Goal: Information Seeking & Learning: Find specific fact

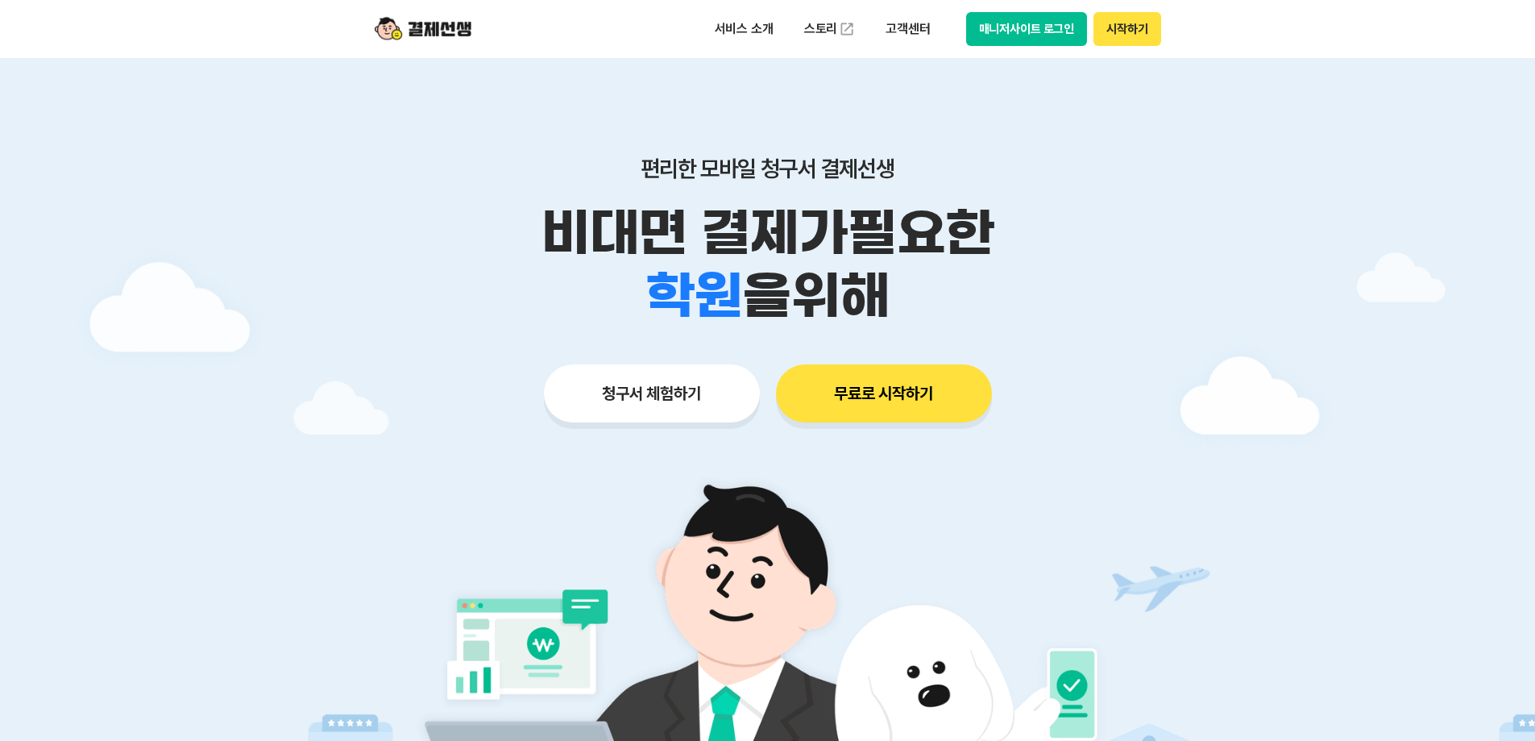
click at [896, 390] on button "무료로 시작하기" at bounding box center [884, 393] width 216 height 58
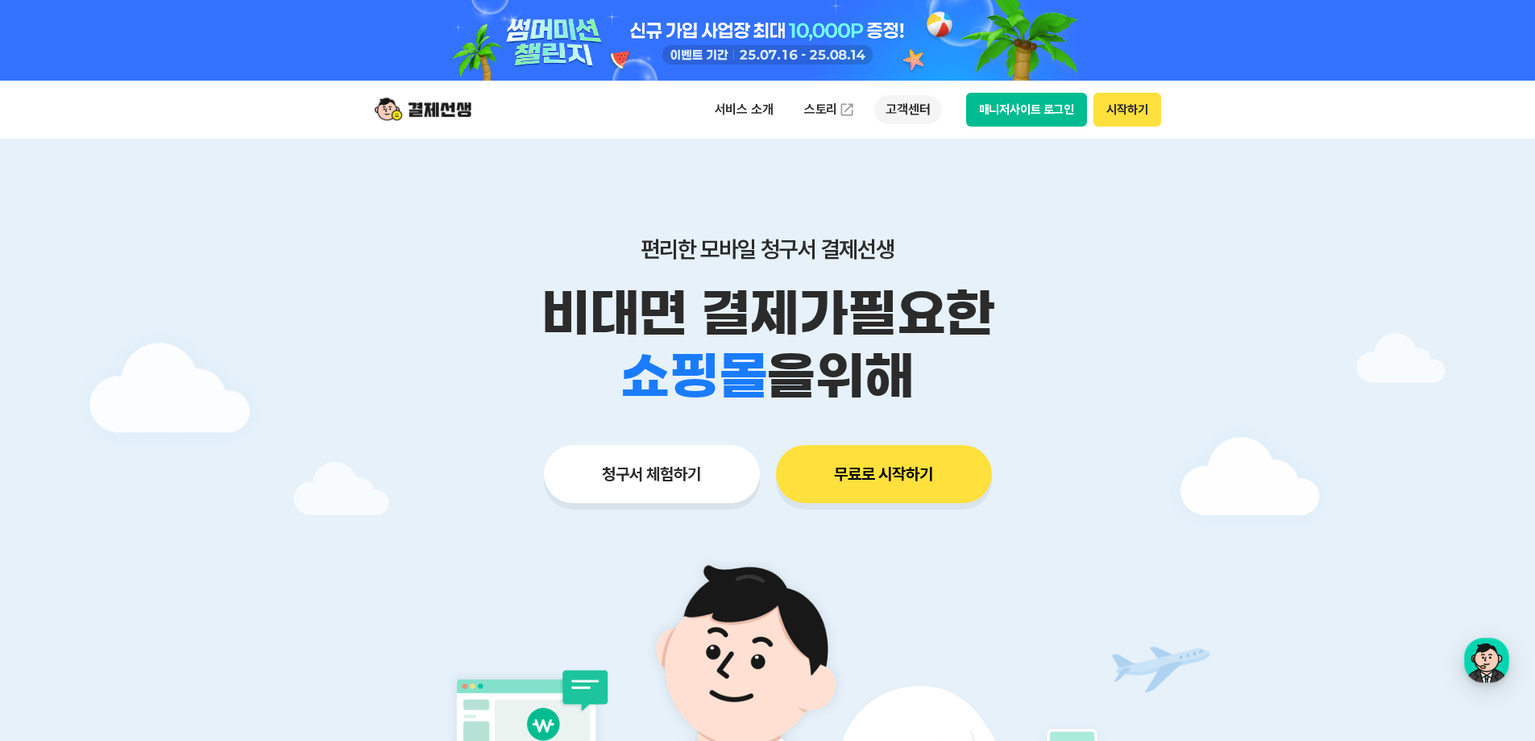
click at [924, 110] on p "고객센터" at bounding box center [908, 109] width 67 height 29
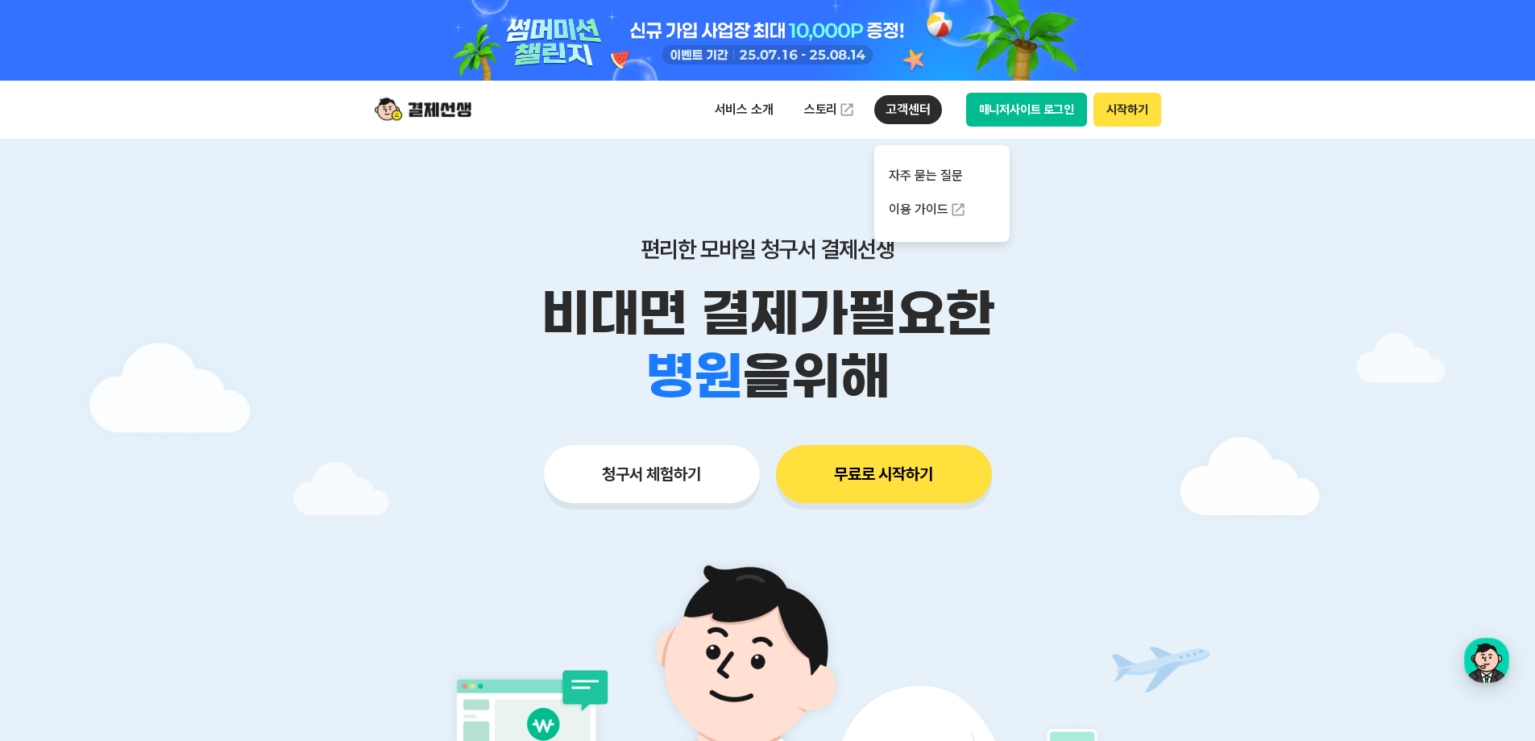
click at [887, 110] on p "고객센터" at bounding box center [908, 109] width 67 height 29
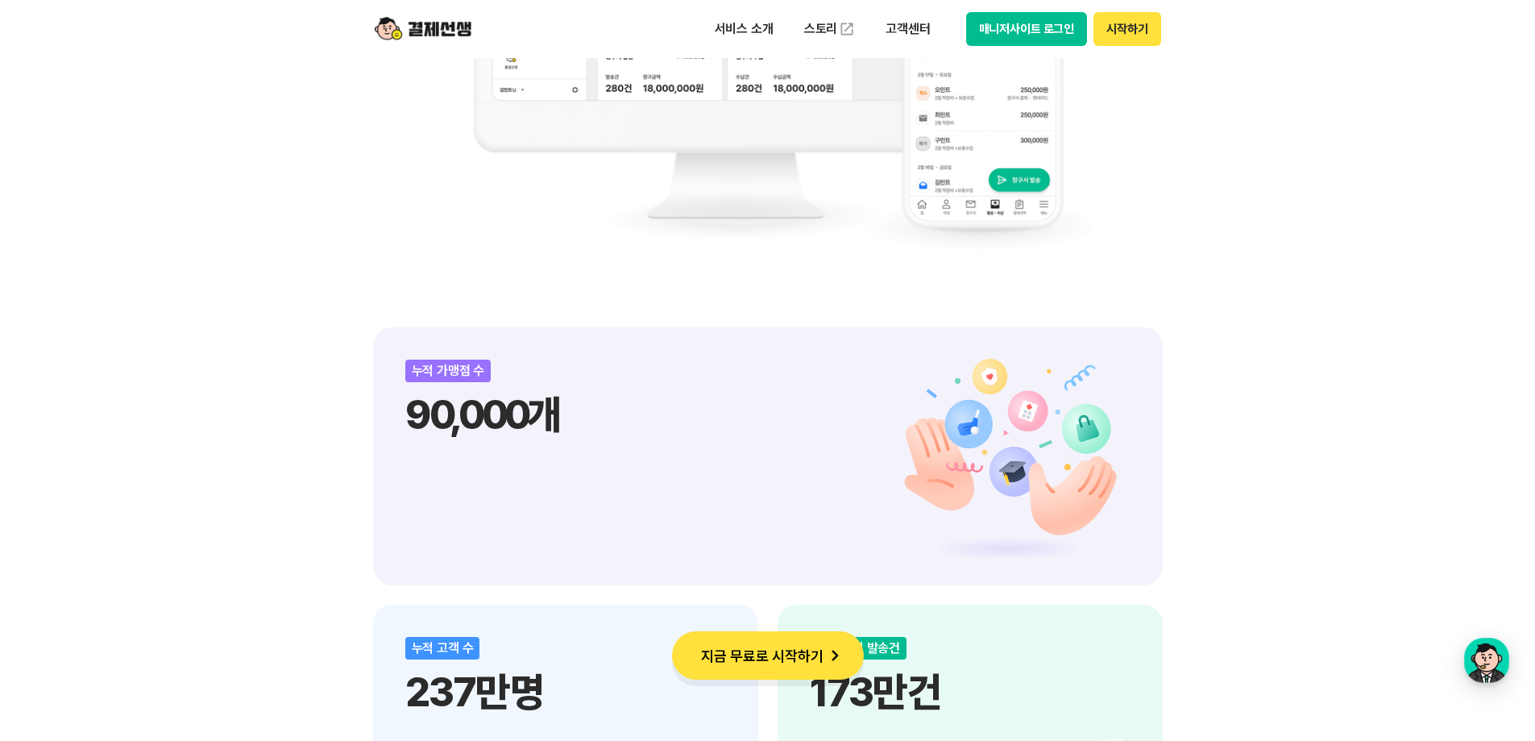
scroll to position [1664, 0]
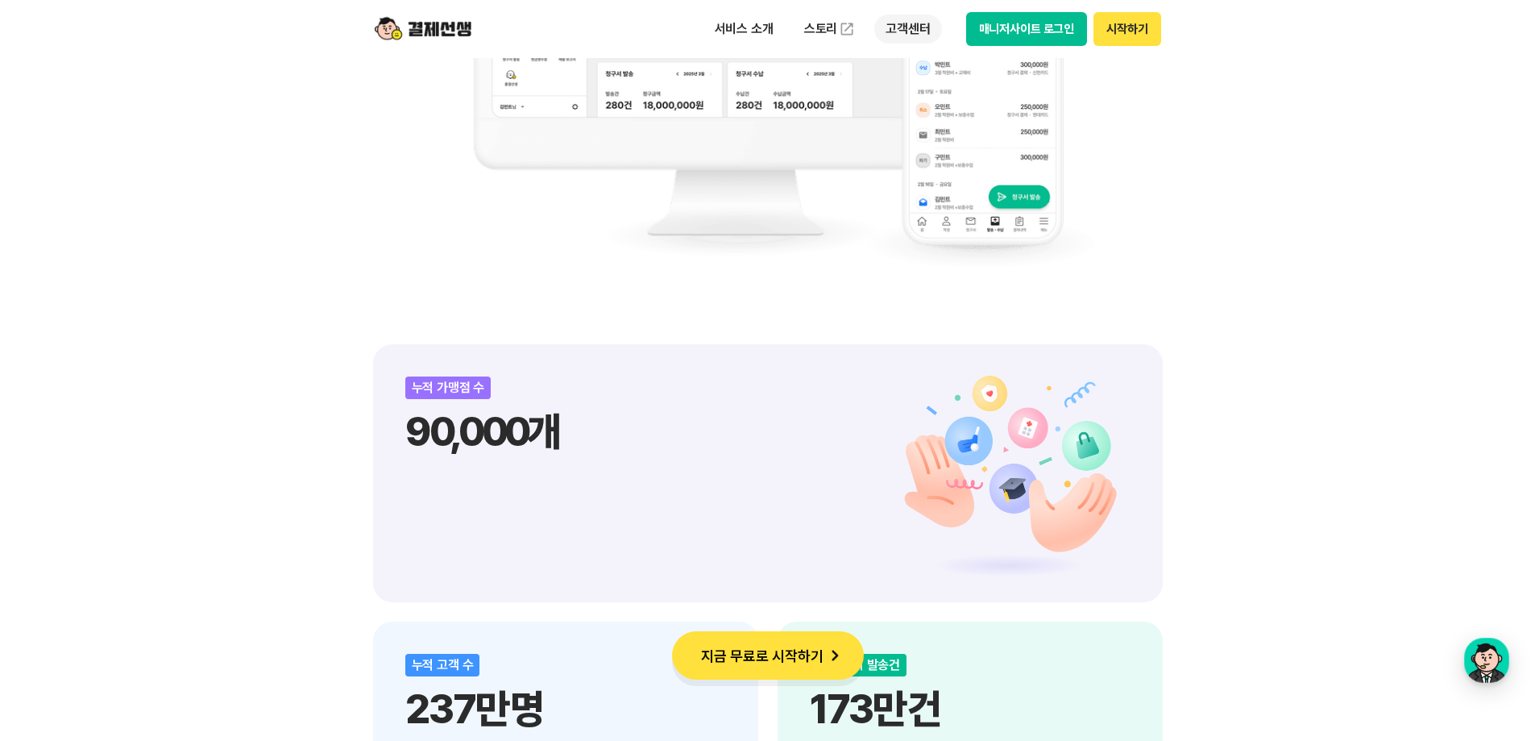
click at [913, 35] on p "고객센터" at bounding box center [908, 29] width 67 height 29
click at [920, 134] on link "이용 가이드" at bounding box center [942, 128] width 135 height 35
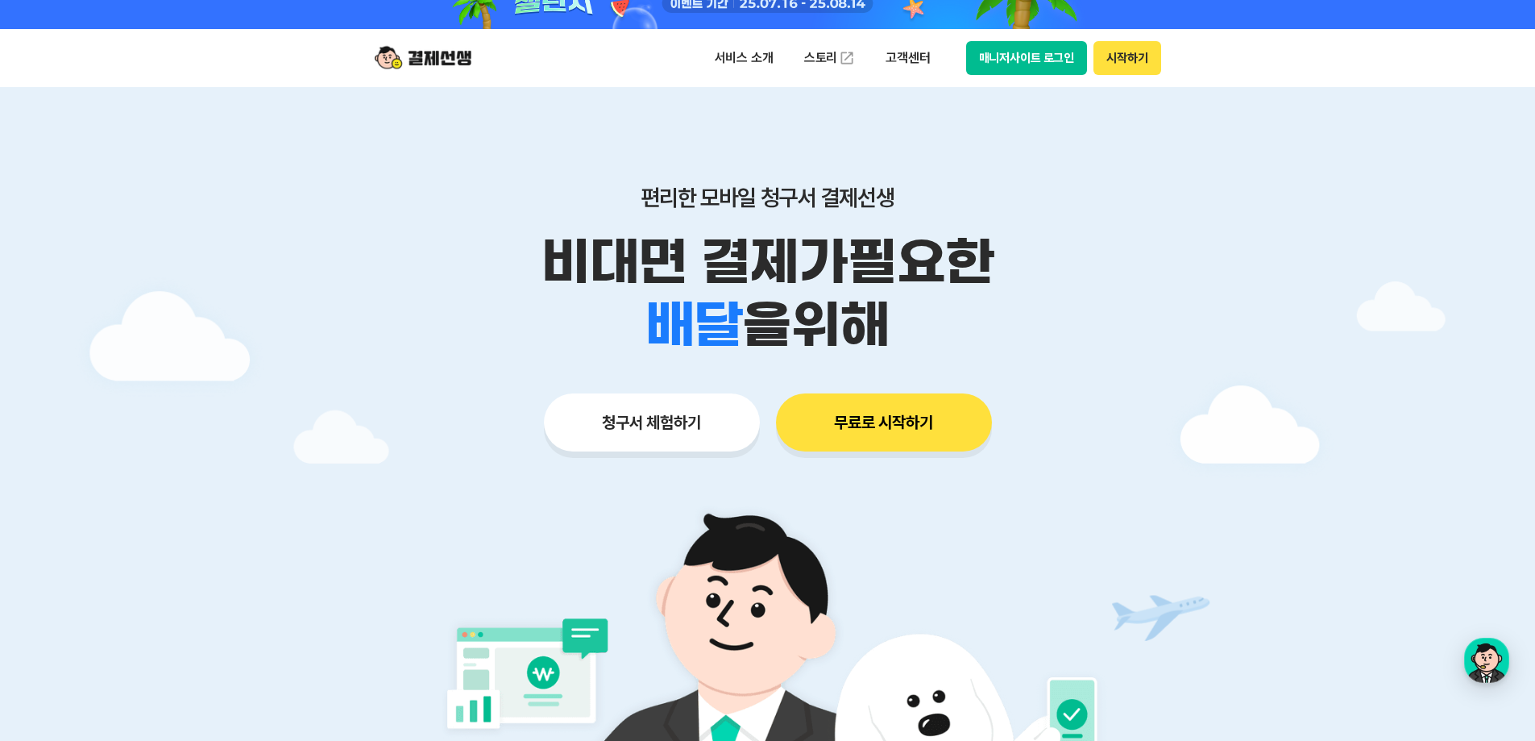
scroll to position [0, 0]
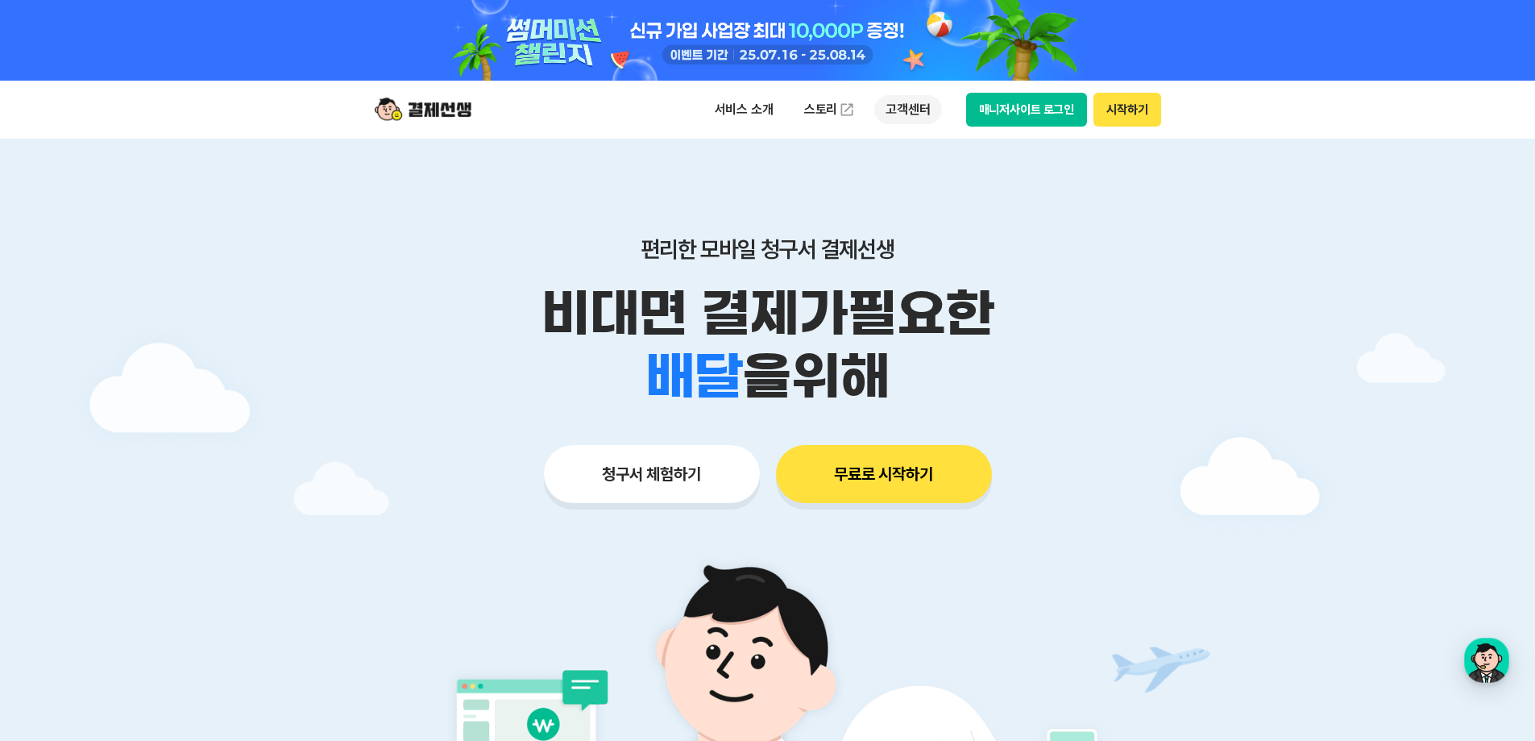
click at [931, 98] on p "고객센터" at bounding box center [908, 109] width 67 height 29
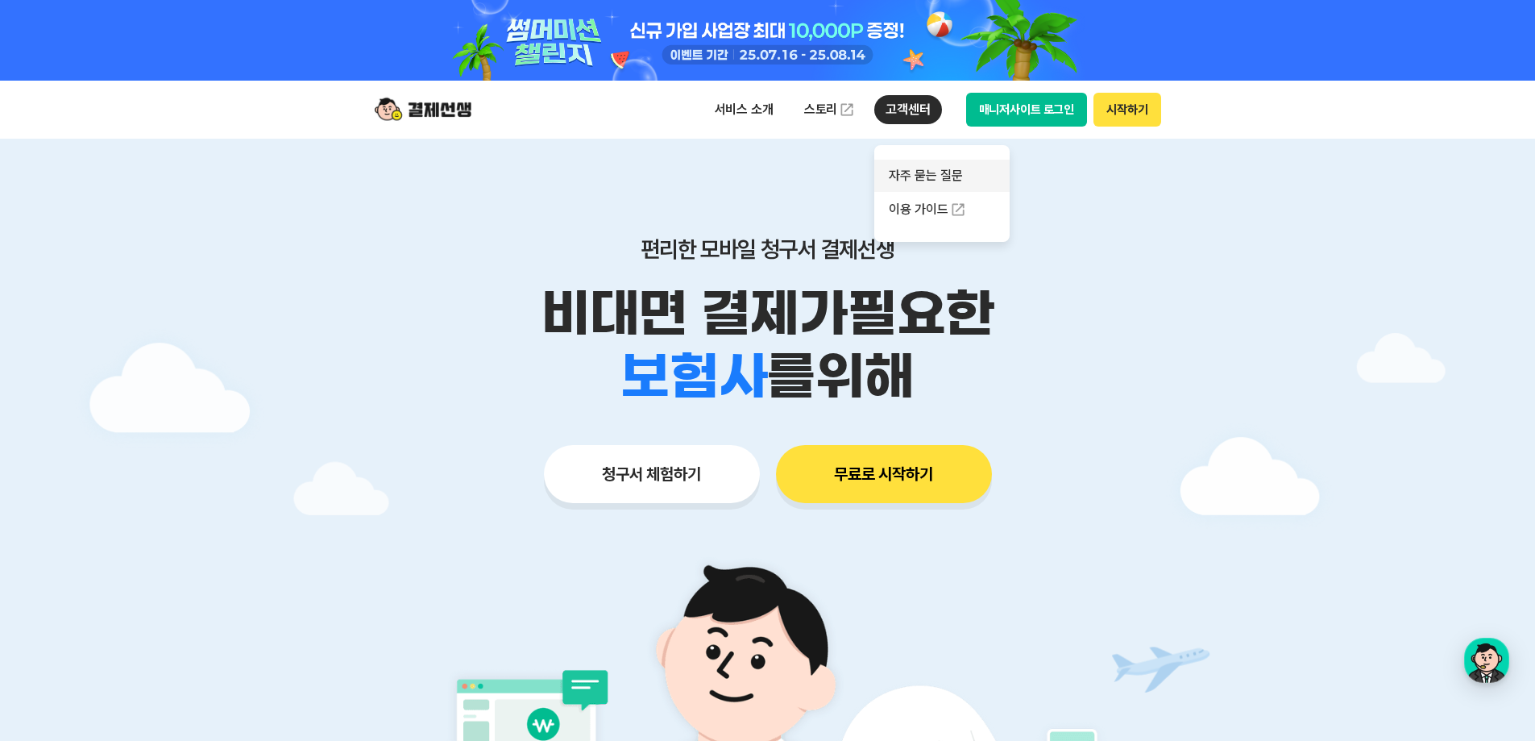
click at [912, 168] on link "자주 묻는 질문" at bounding box center [942, 176] width 135 height 32
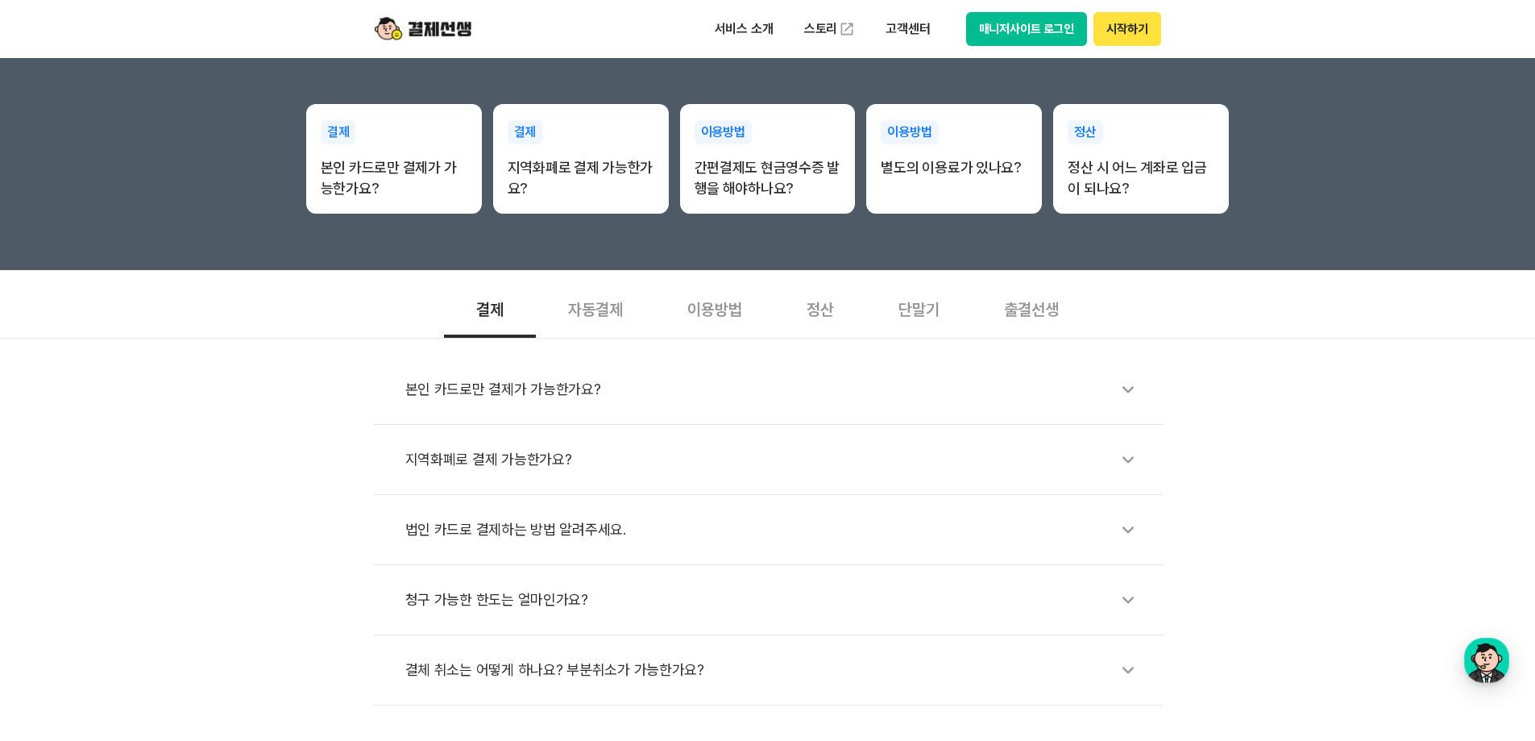
scroll to position [403, 0]
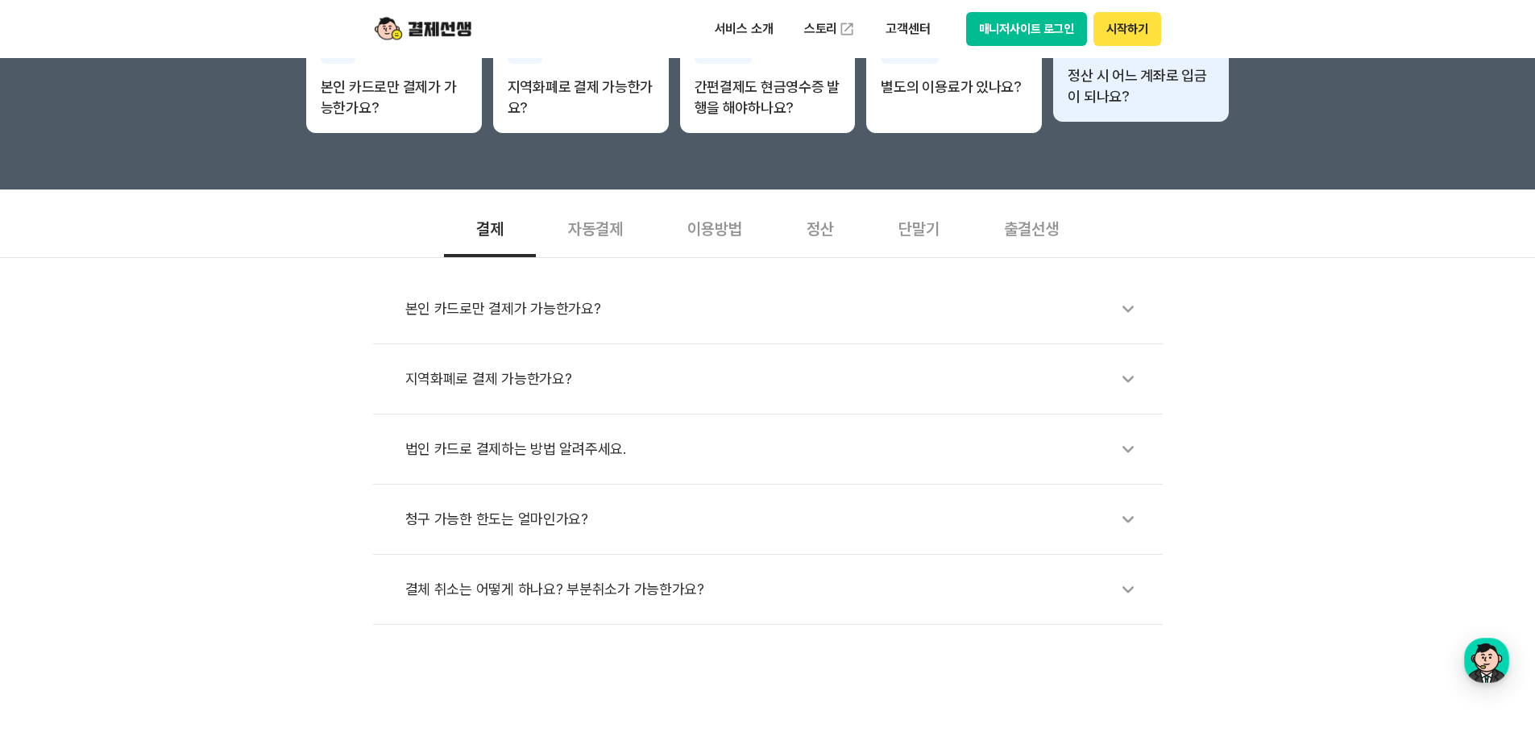
click at [1119, 78] on p "정산 시 어느 계좌로 입금이 되나요?" at bounding box center [1141, 86] width 147 height 42
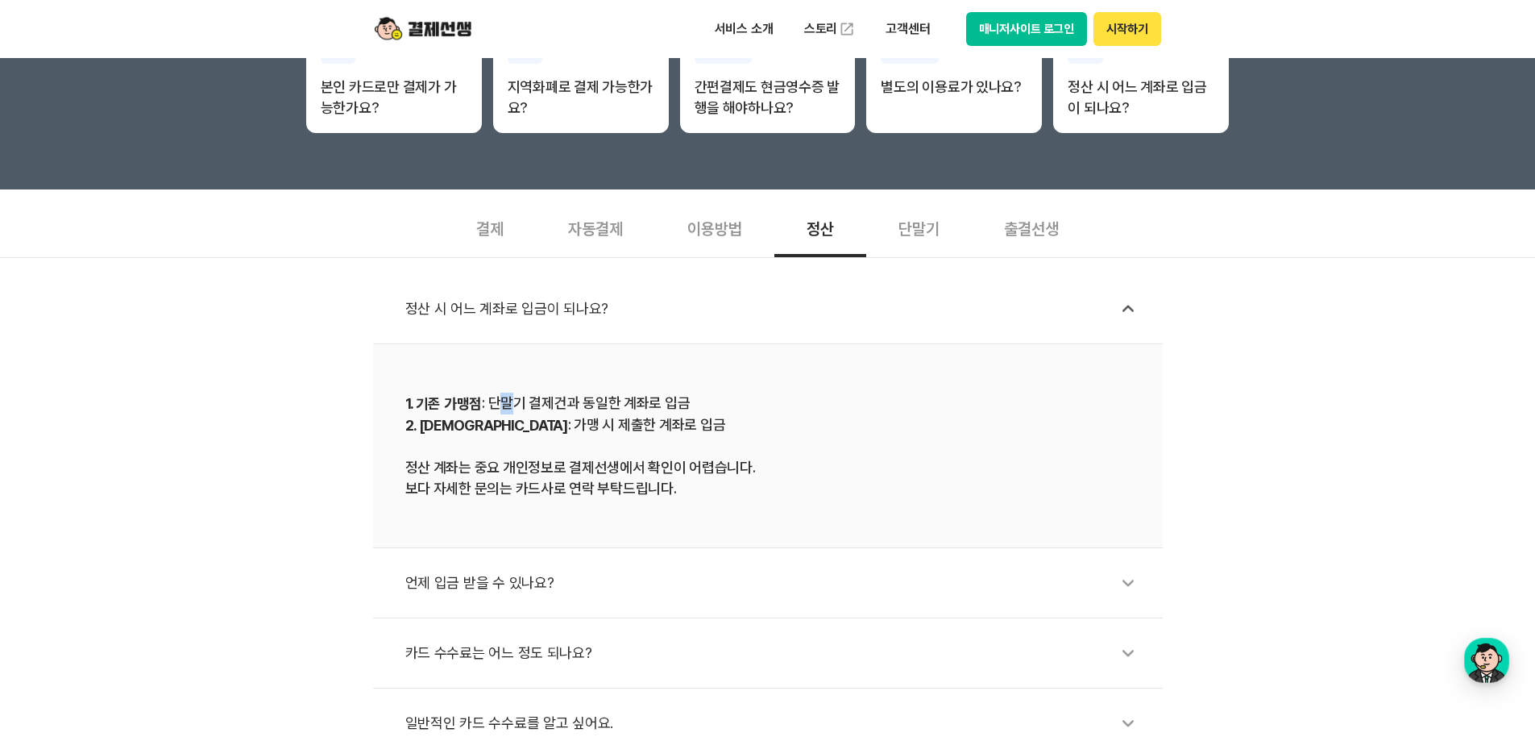
drag, startPoint x: 497, startPoint y: 397, endPoint x: 507, endPoint y: 398, distance: 10.5
click at [507, 398] on div "1. 기존 가맹점 : 단말기 결제건과 동일한 계좌로 입금 2. 신규 가맹점 : 가맹 시 제출한 계좌로 입금 정산 계좌는 중요 개인정보로 결제선…" at bounding box center [767, 446] width 725 height 106
click at [524, 442] on div "1. 기존 가맹점 : 단말기 결제건과 동일한 계좌로 입금 2. 신규 가맹점 : 가맹 시 제출한 계좌로 입금 정산 계좌는 중요 개인정보로 결제선…" at bounding box center [767, 446] width 725 height 106
drag, startPoint x: 521, startPoint y: 432, endPoint x: 561, endPoint y: 438, distance: 40.7
click at [525, 431] on div "1. 기존 가맹점 : 단말기 결제건과 동일한 계좌로 입금 2. 신규 가맹점 : 가맹 시 제출한 계좌로 입금 정산 계좌는 중요 개인정보로 결제선…" at bounding box center [767, 446] width 725 height 106
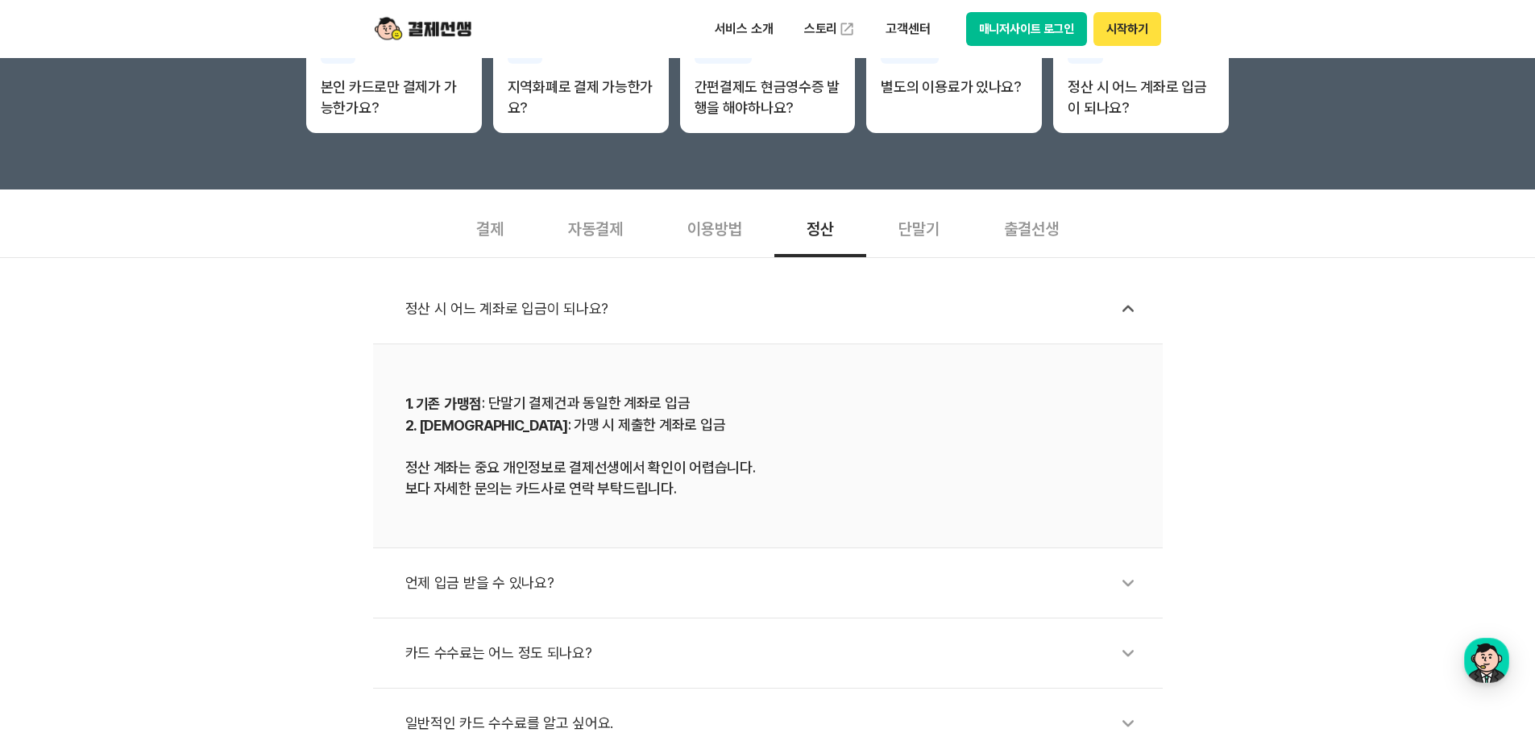
click at [576, 442] on div "1. 기존 가맹점 : 단말기 결제건과 동일한 계좌로 입금 2. 신규 가맹점 : 가맹 시 제출한 계좌로 입금 정산 계좌는 중요 개인정보로 결제선…" at bounding box center [767, 446] width 725 height 106
drag, startPoint x: 498, startPoint y: 430, endPoint x: 667, endPoint y: 435, distance: 168.6
click at [667, 435] on div "1. 기존 가맹점 : 단말기 결제건과 동일한 계좌로 입금 2. 신규 가맹점 : 가맹 시 제출한 계좌로 입금 정산 계좌는 중요 개인정보로 결제선…" at bounding box center [767, 446] width 725 height 106
click at [664, 435] on div "1. 기존 가맹점 : 단말기 결제건과 동일한 계좌로 입금 2. 신규 가맹점 : 가맹 시 제출한 계좌로 입금 정산 계좌는 중요 개인정보로 결제선…" at bounding box center [767, 446] width 725 height 106
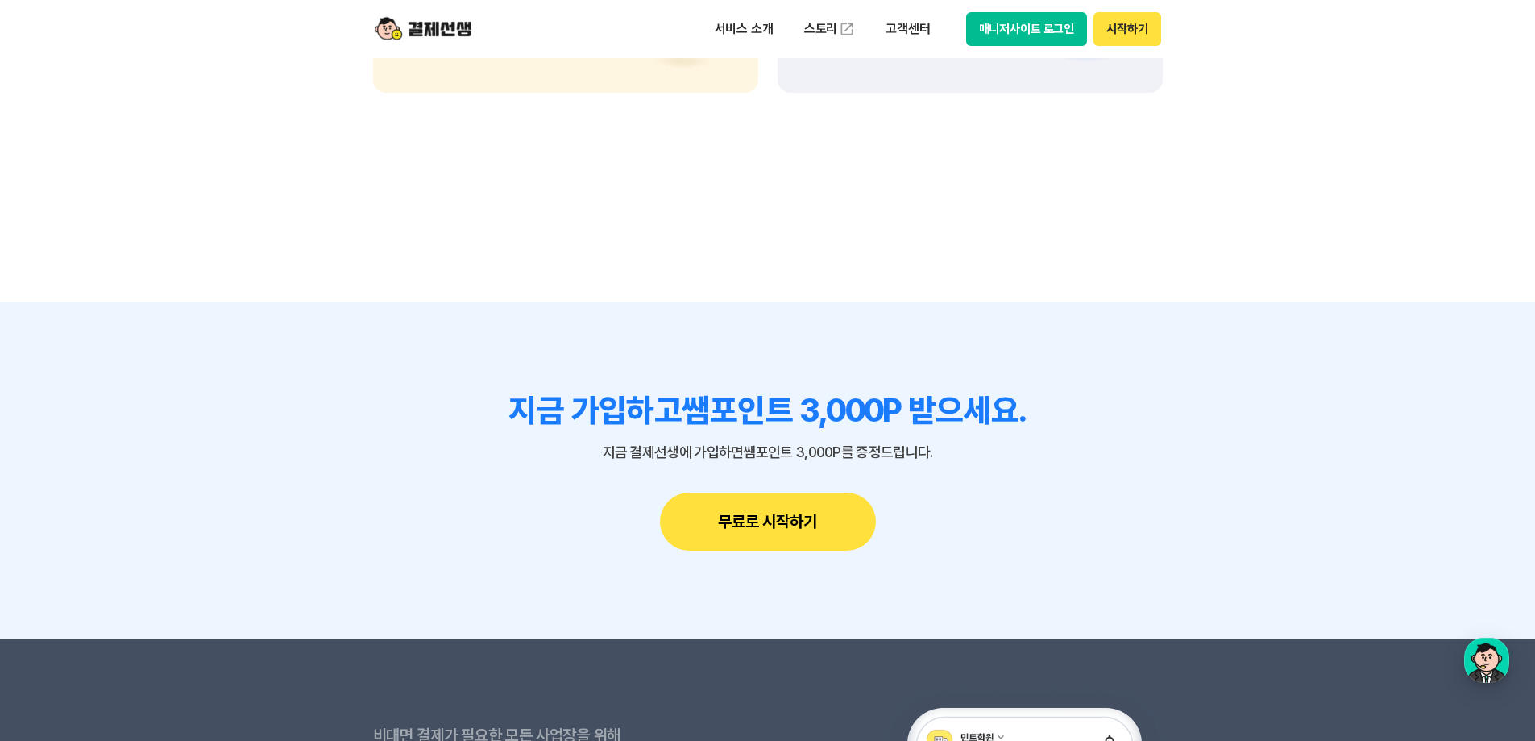
scroll to position [1773, 0]
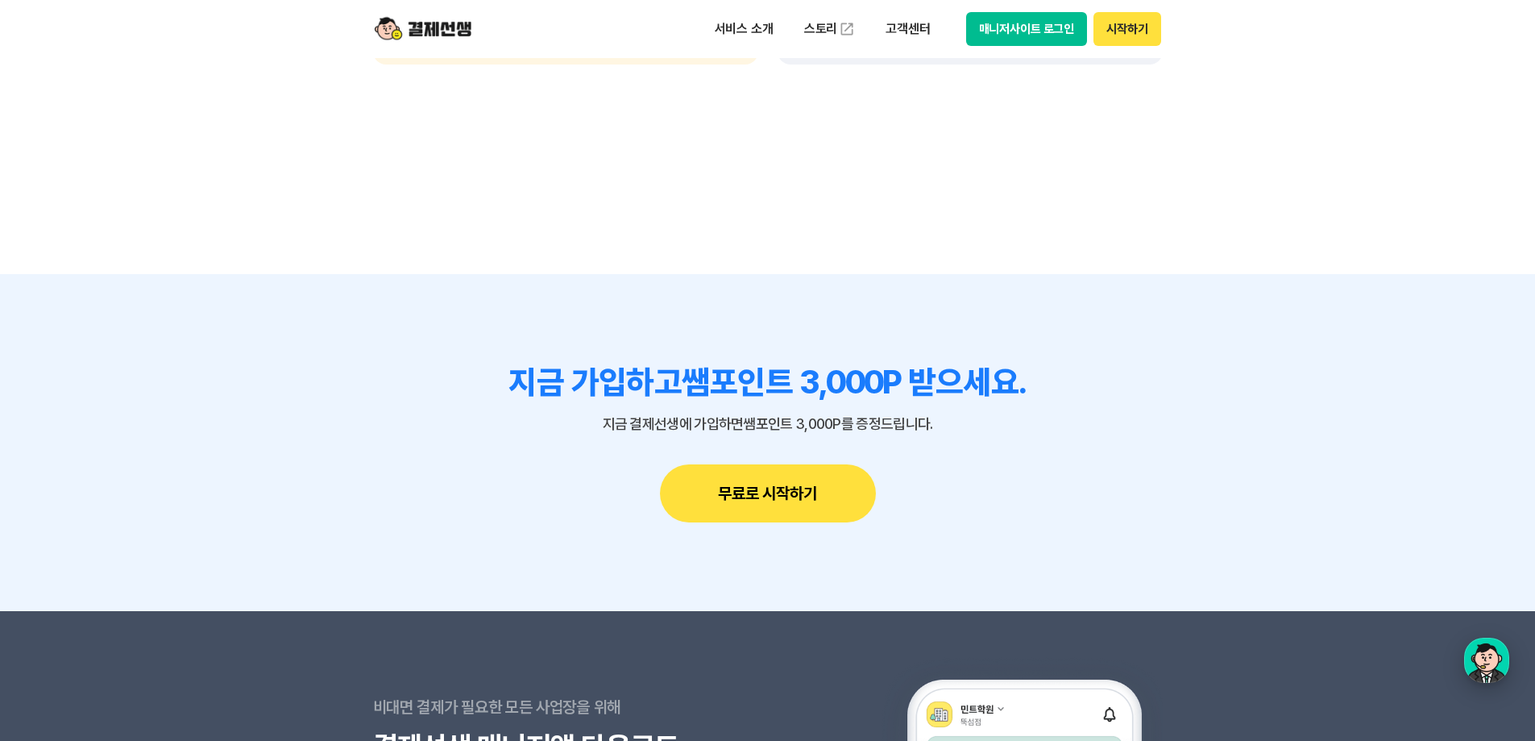
click at [1493, 657] on div "button" at bounding box center [1487, 660] width 45 height 45
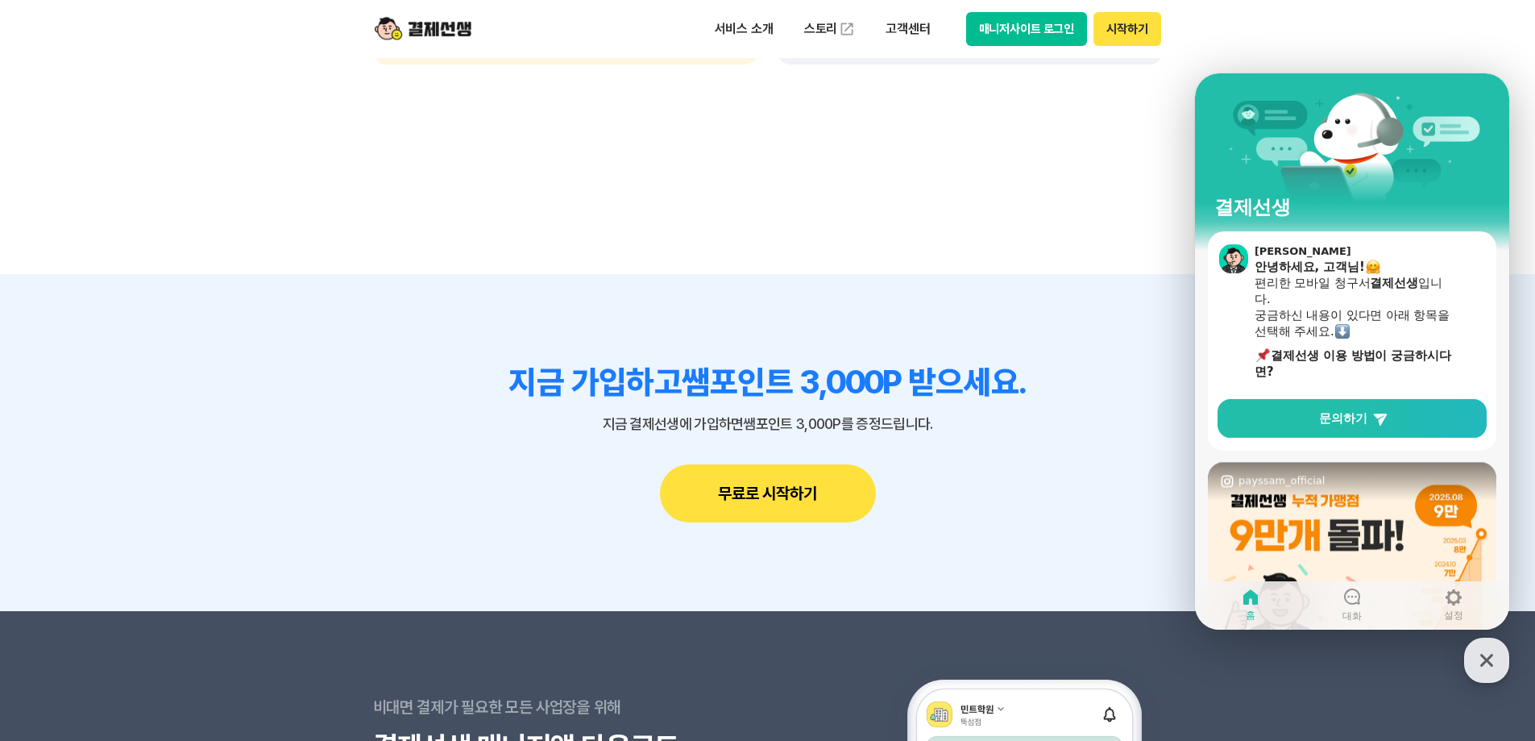
click at [1313, 526] on img at bounding box center [1352, 606] width 289 height 289
click at [1332, 424] on span "문의하기" at bounding box center [1343, 418] width 48 height 16
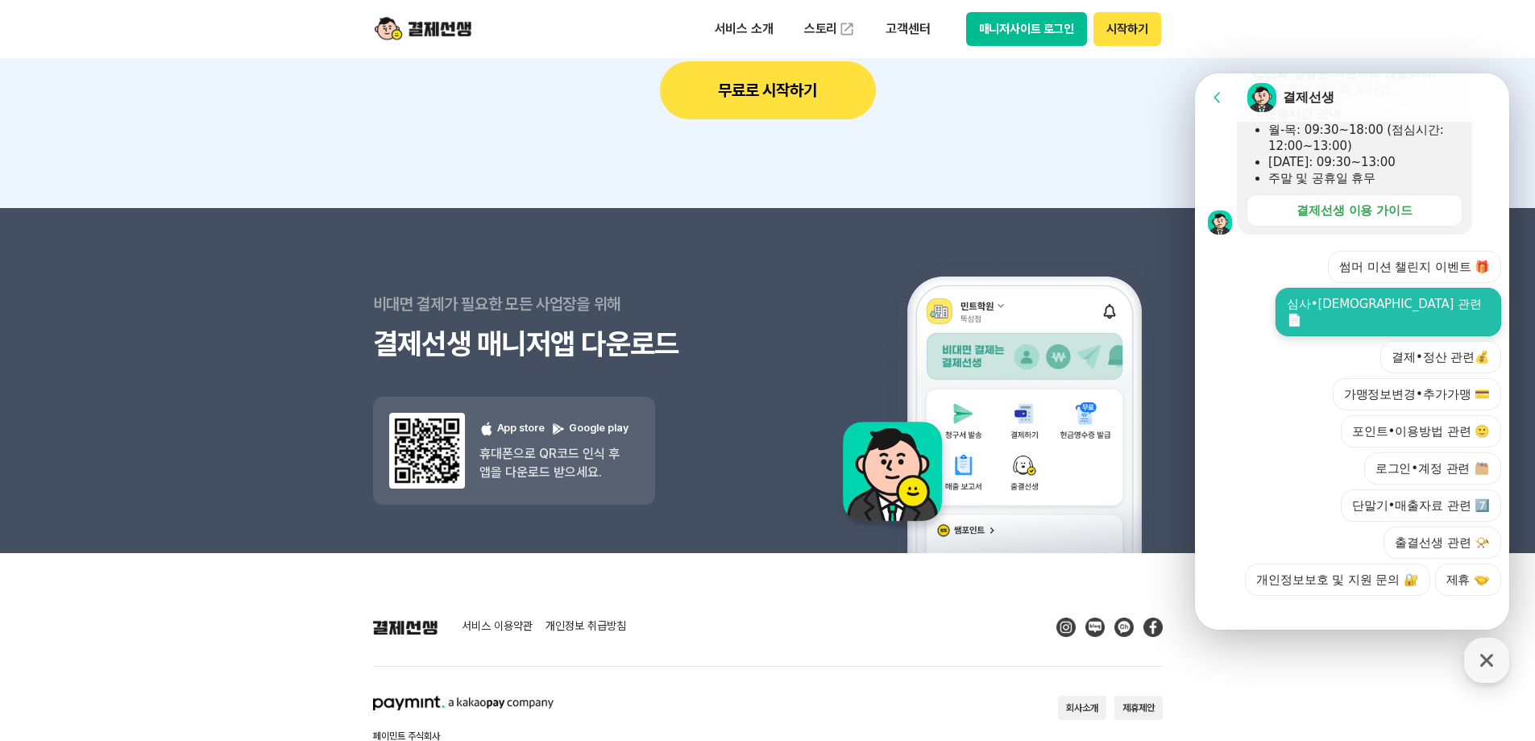
scroll to position [2294, 0]
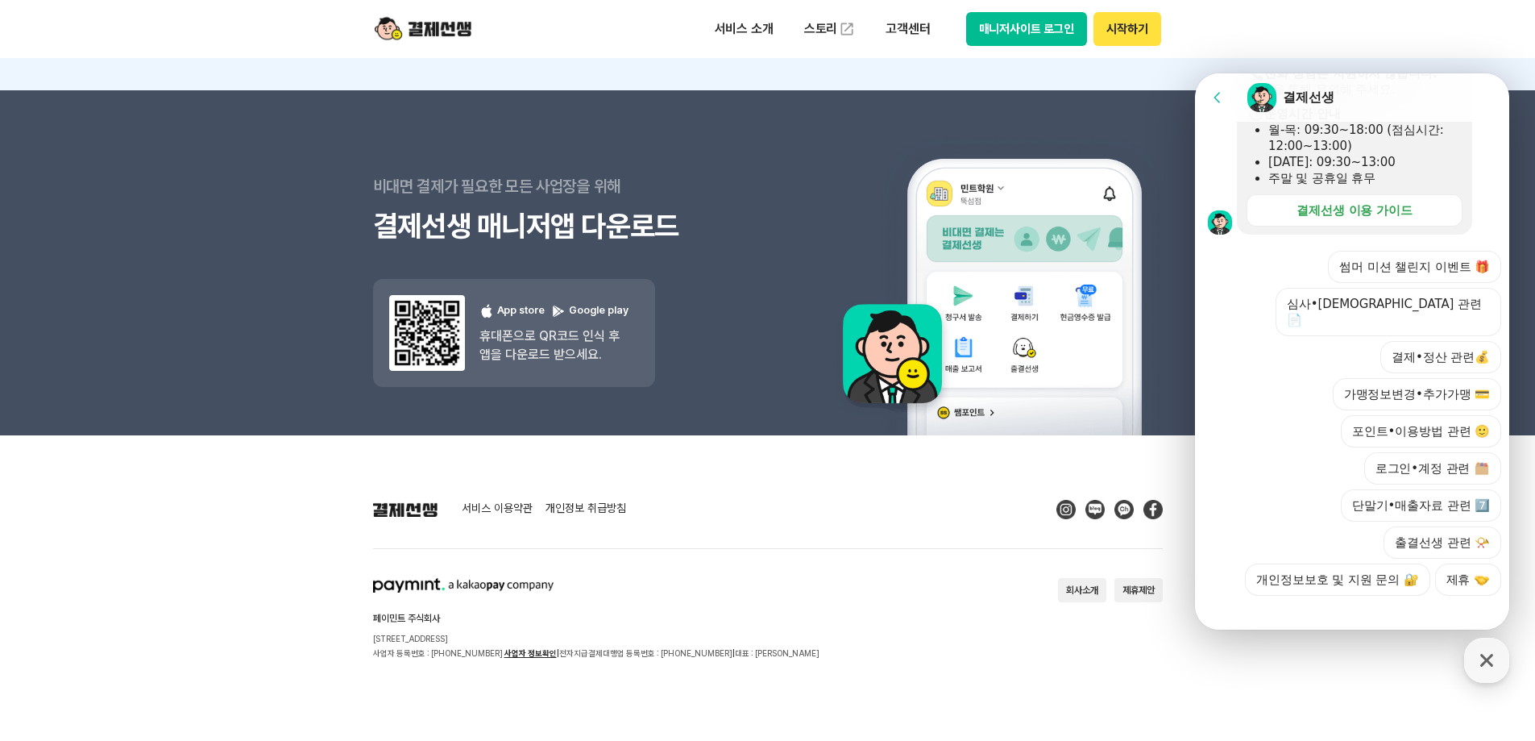
click at [1412, 341] on button "결제•정산 관련💰" at bounding box center [1441, 357] width 121 height 32
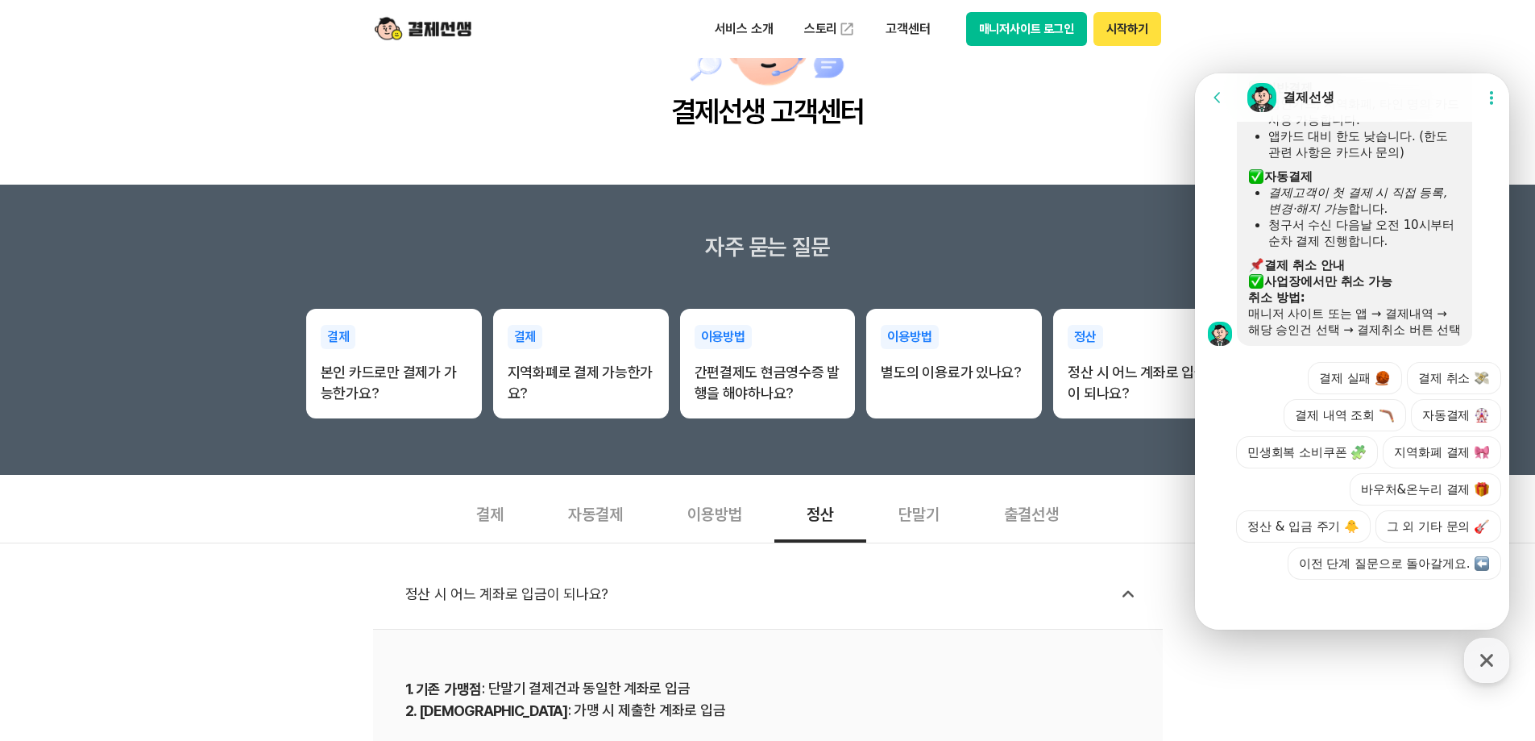
scroll to position [0, 0]
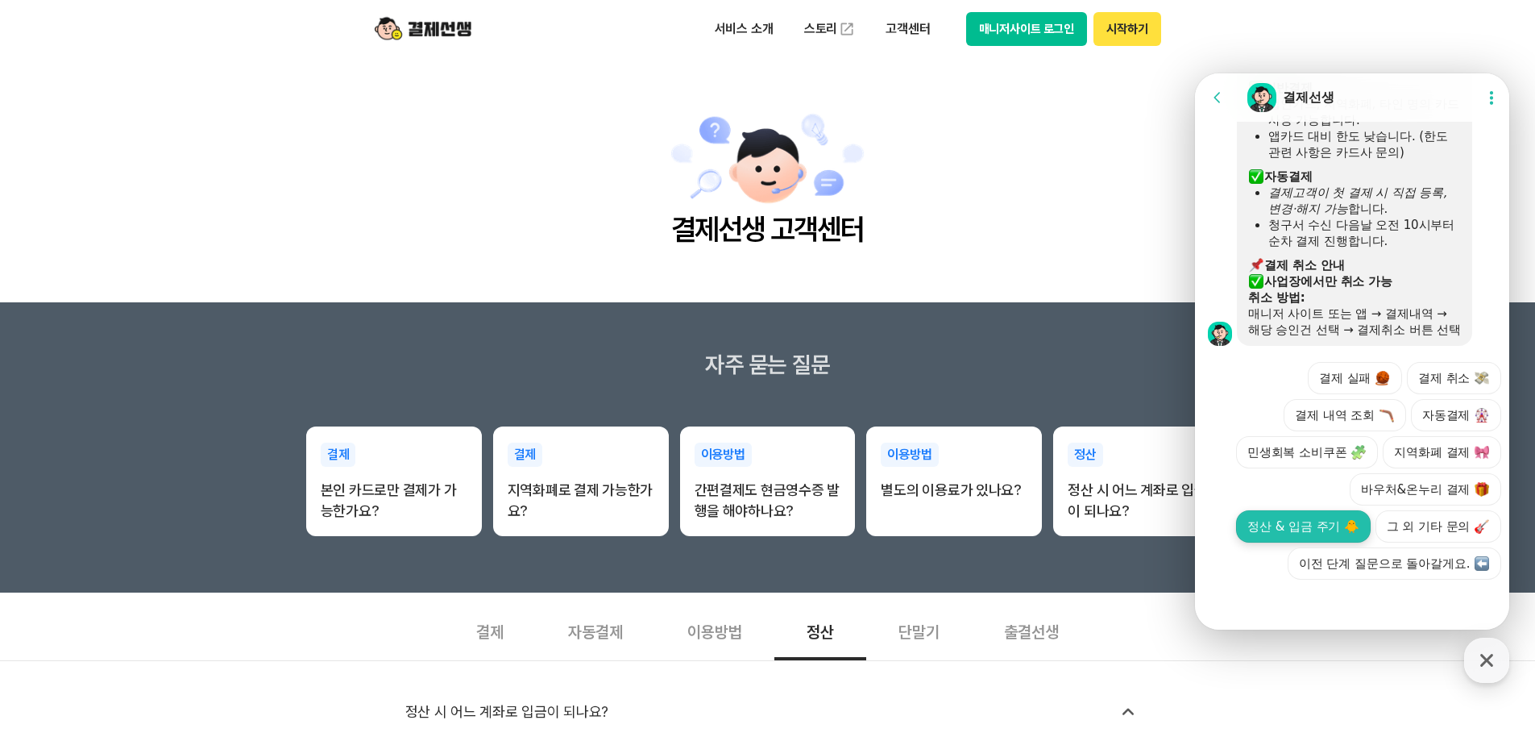
click at [1371, 510] on button "정산 & 입금 주기 🐥" at bounding box center [1303, 526] width 135 height 32
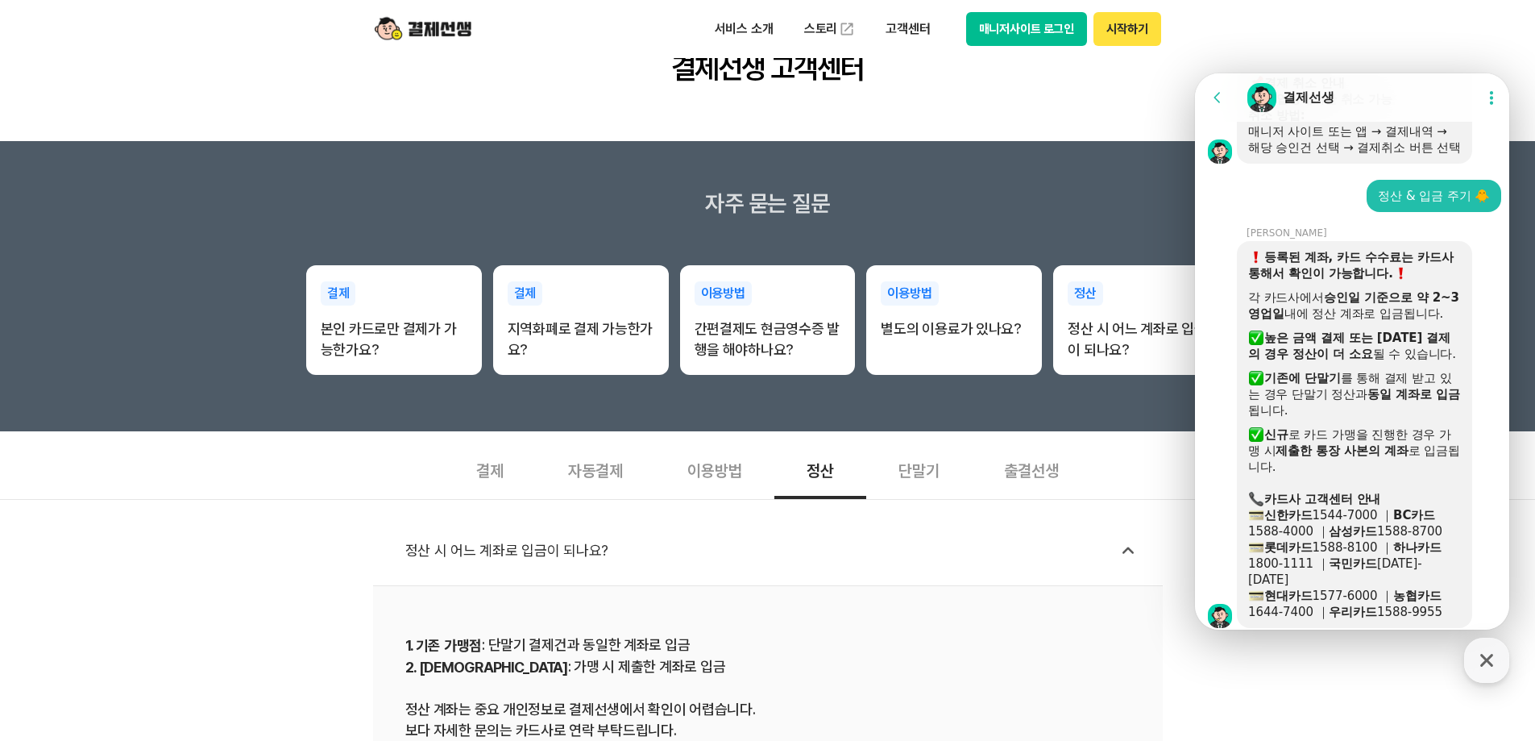
scroll to position [991, 0]
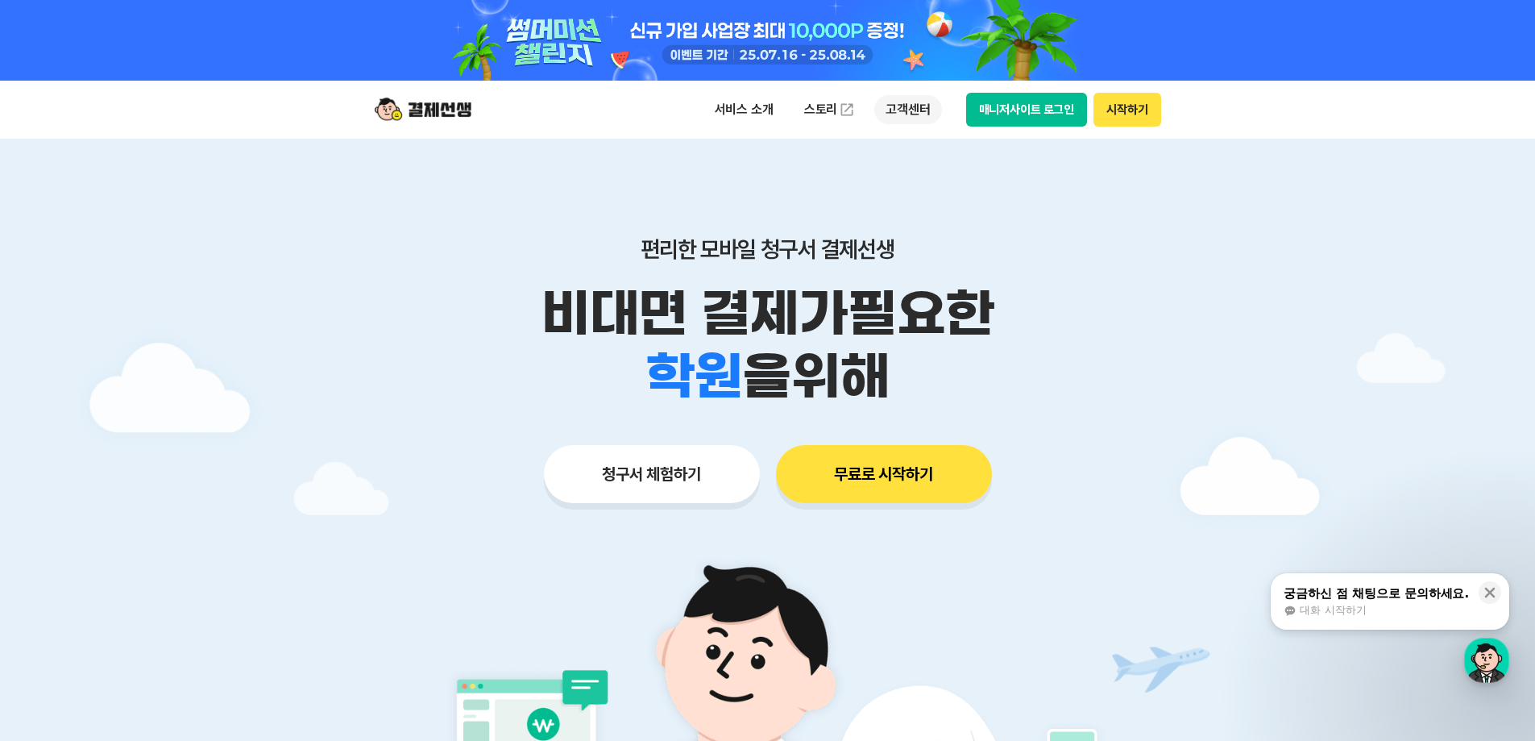
click at [909, 114] on p "고객센터" at bounding box center [908, 109] width 67 height 29
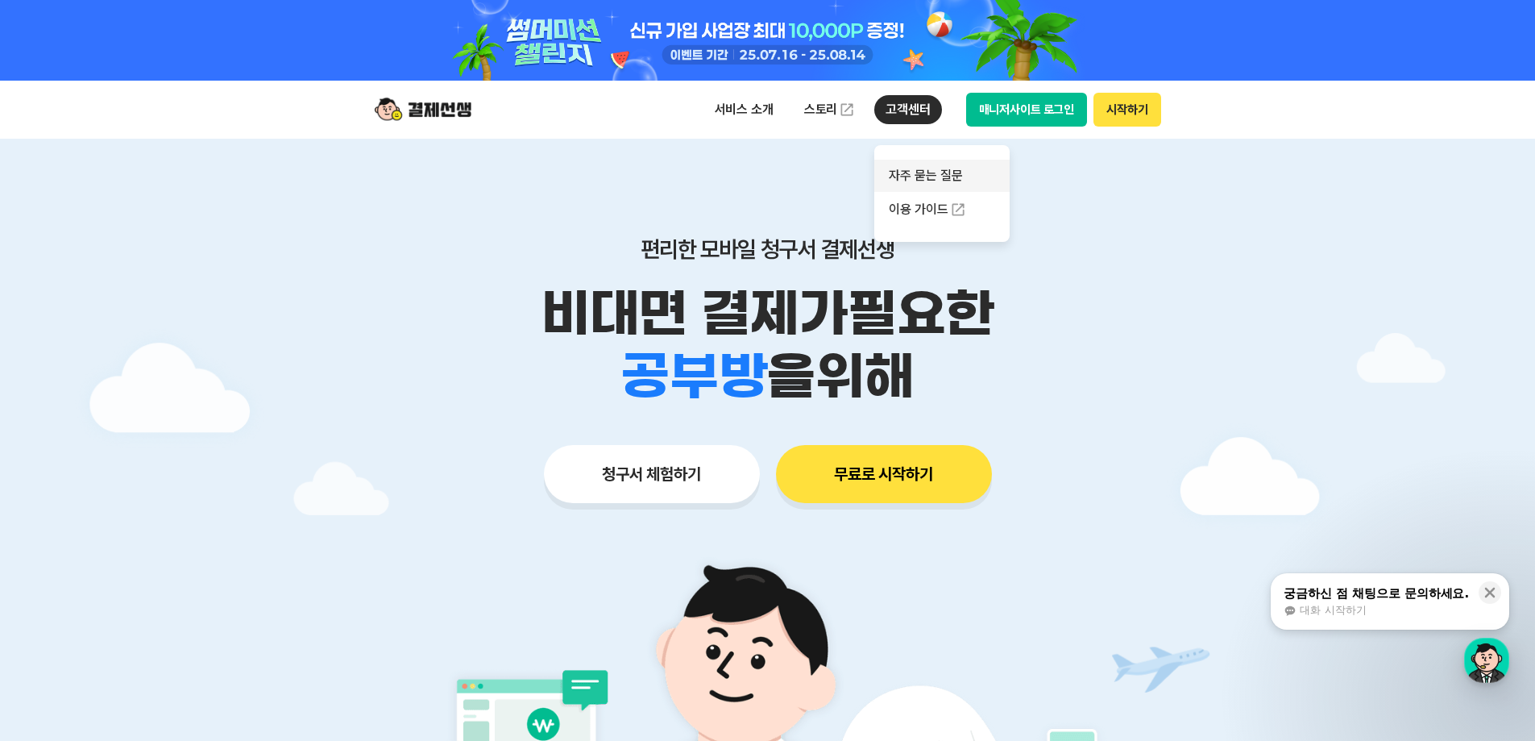
click at [941, 171] on link "자주 묻는 질문" at bounding box center [942, 176] width 135 height 32
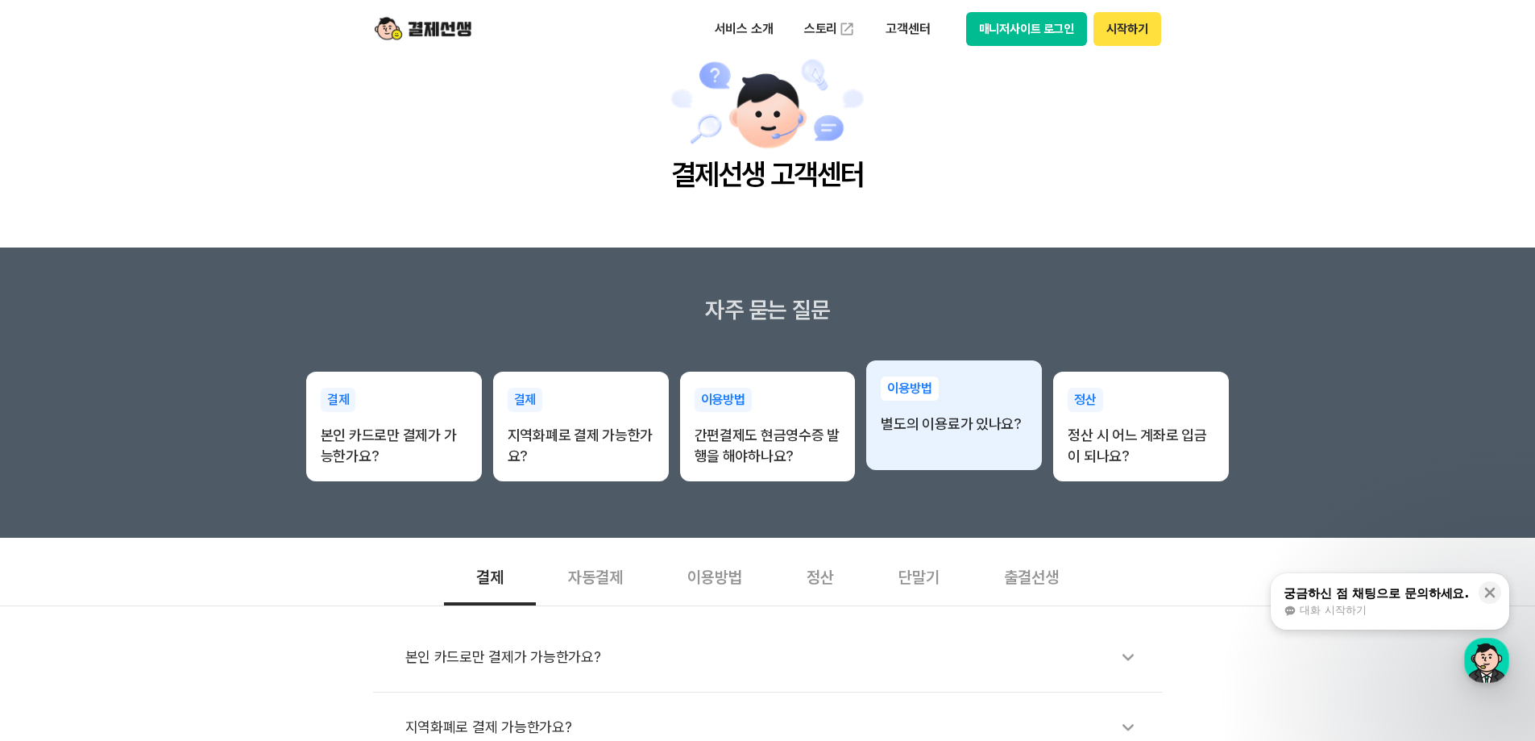
scroll to position [242, 0]
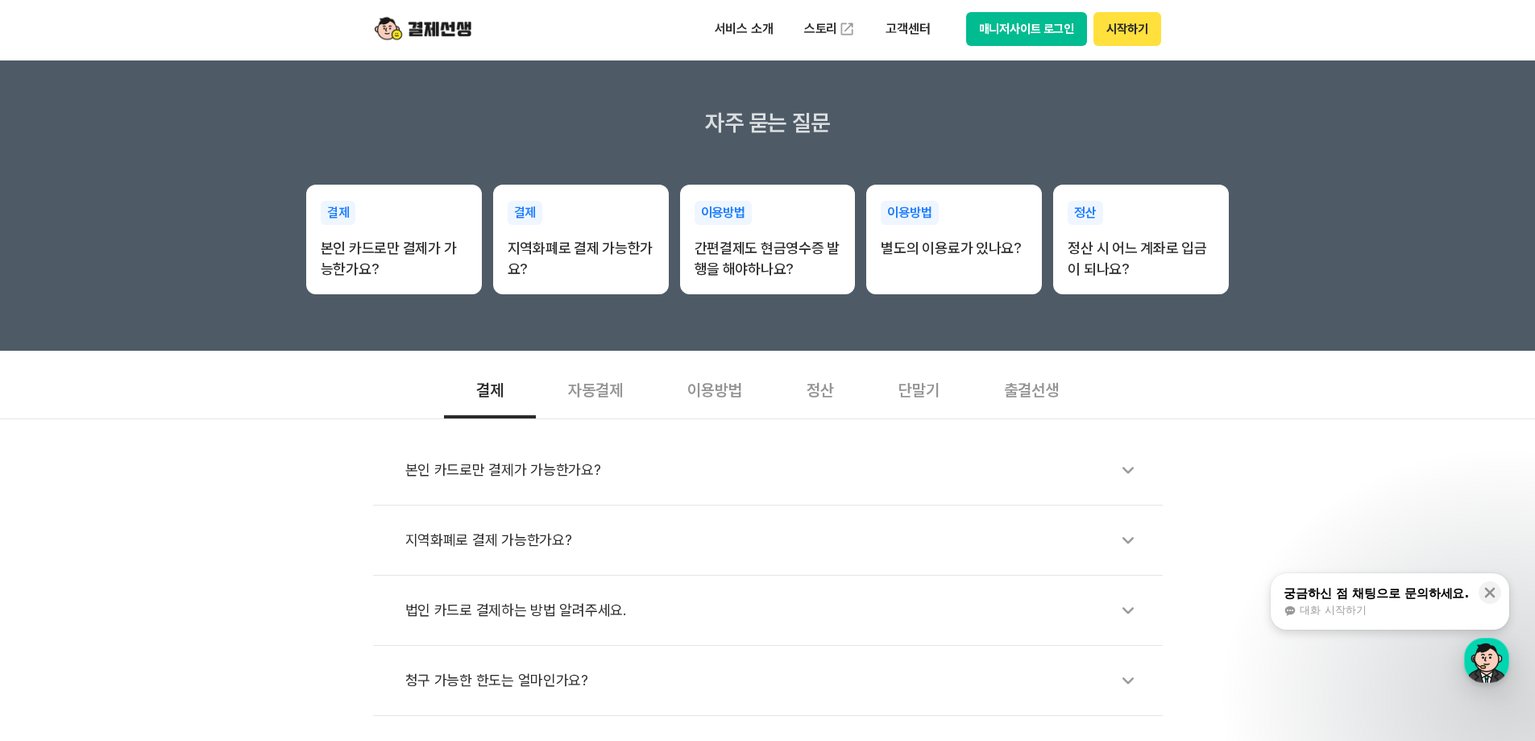
click at [829, 373] on div "정산" at bounding box center [821, 389] width 92 height 60
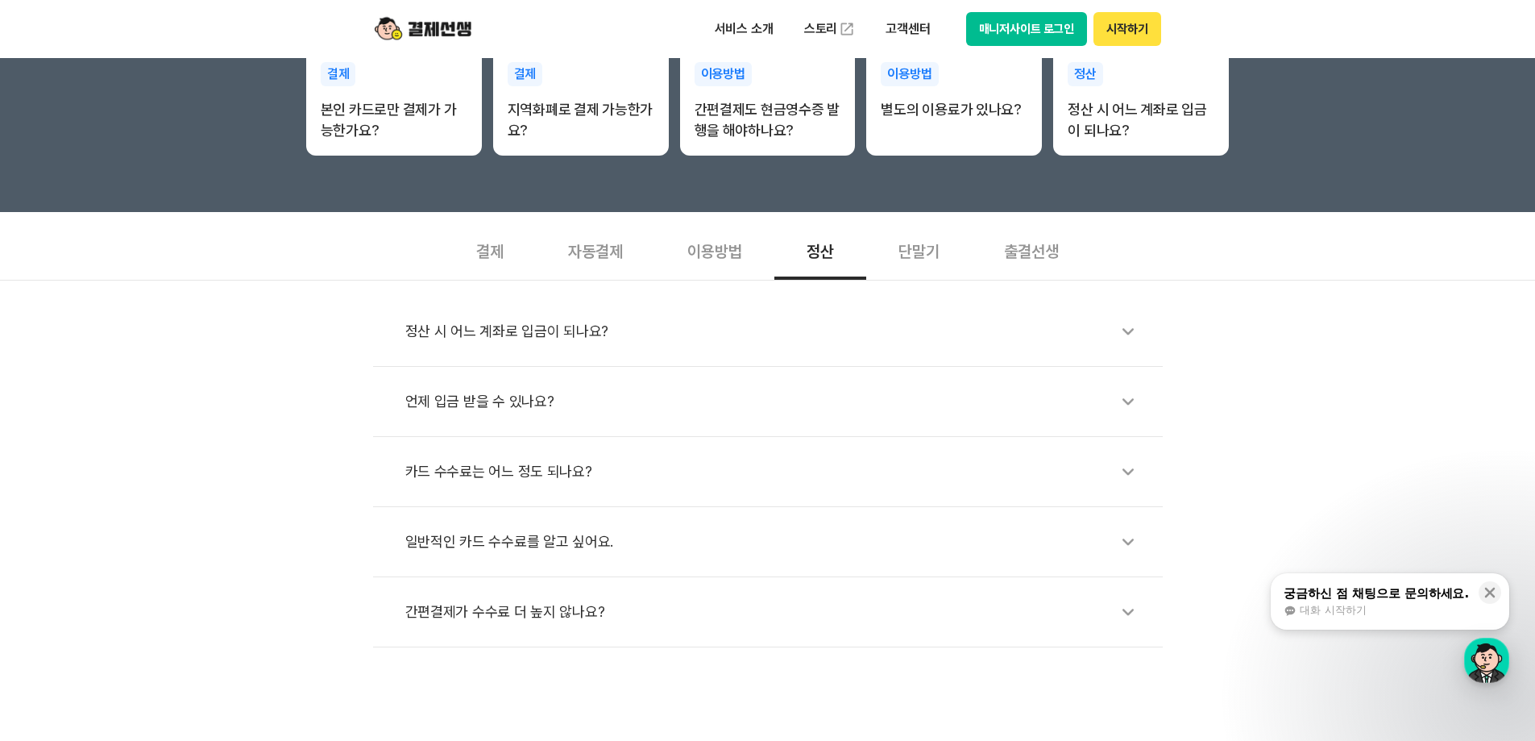
scroll to position [403, 0]
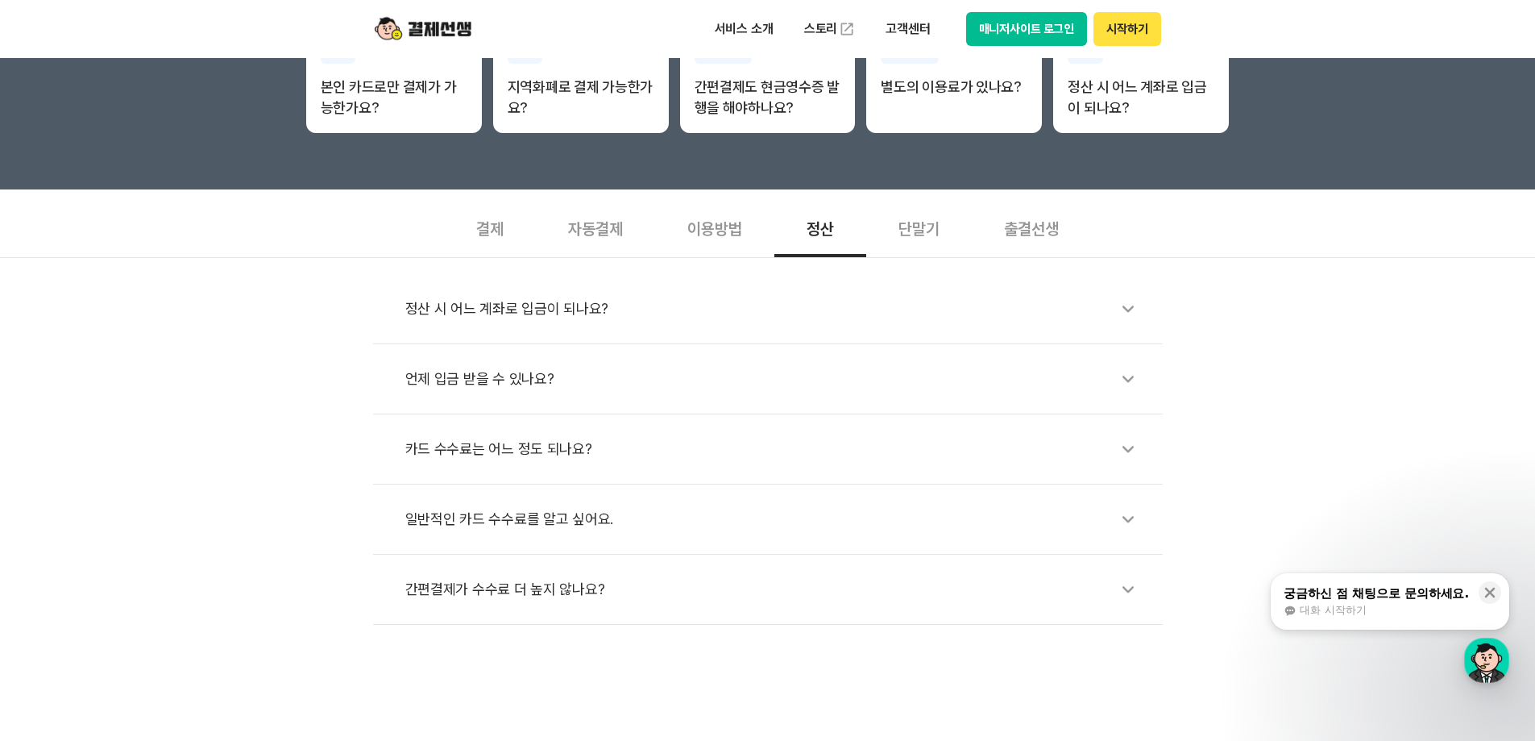
click at [530, 374] on div "언제 입금 받을 수 있나요?" at bounding box center [776, 378] width 742 height 37
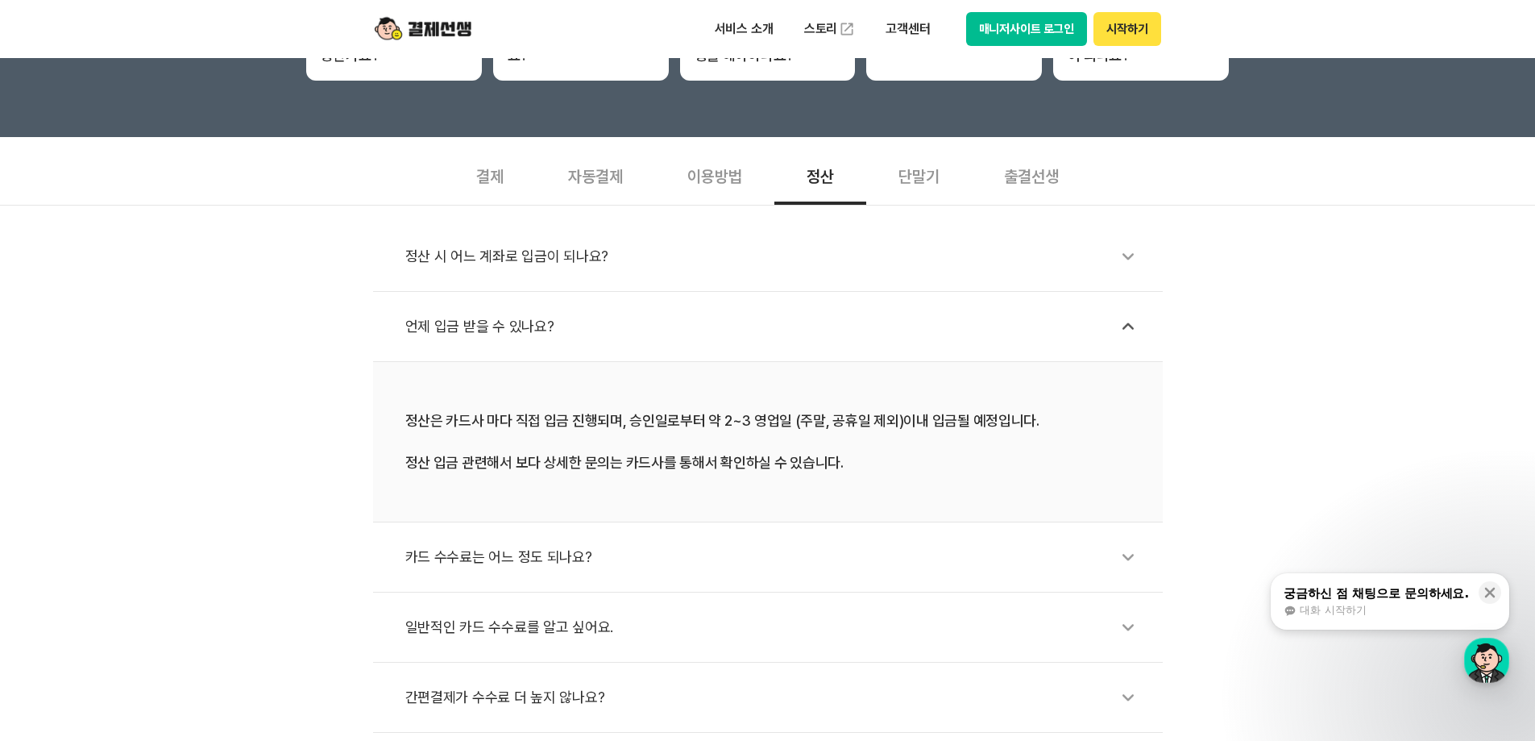
scroll to position [484, 0]
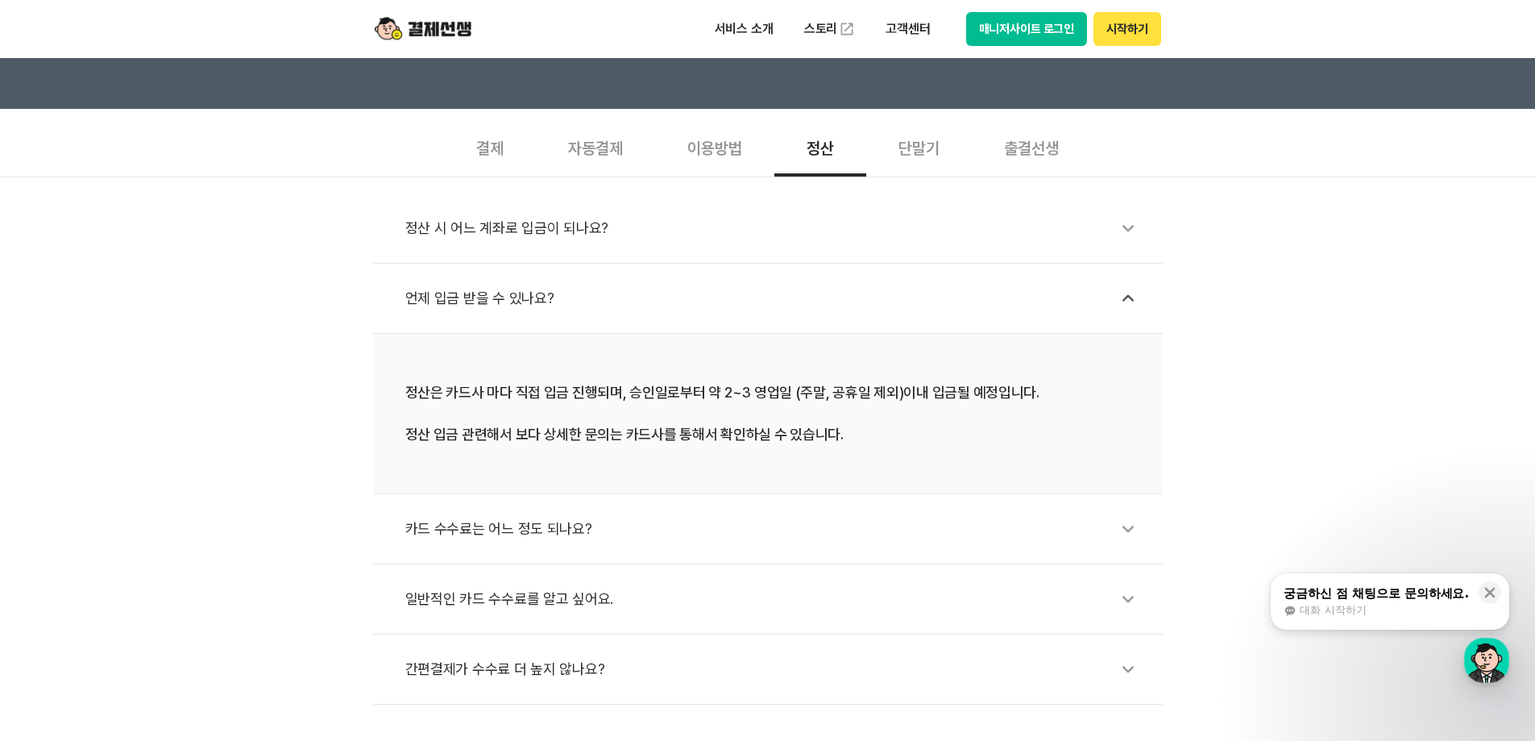
click at [573, 226] on div "정산 시 어느 계좌로 입금이 되나요?" at bounding box center [776, 228] width 742 height 37
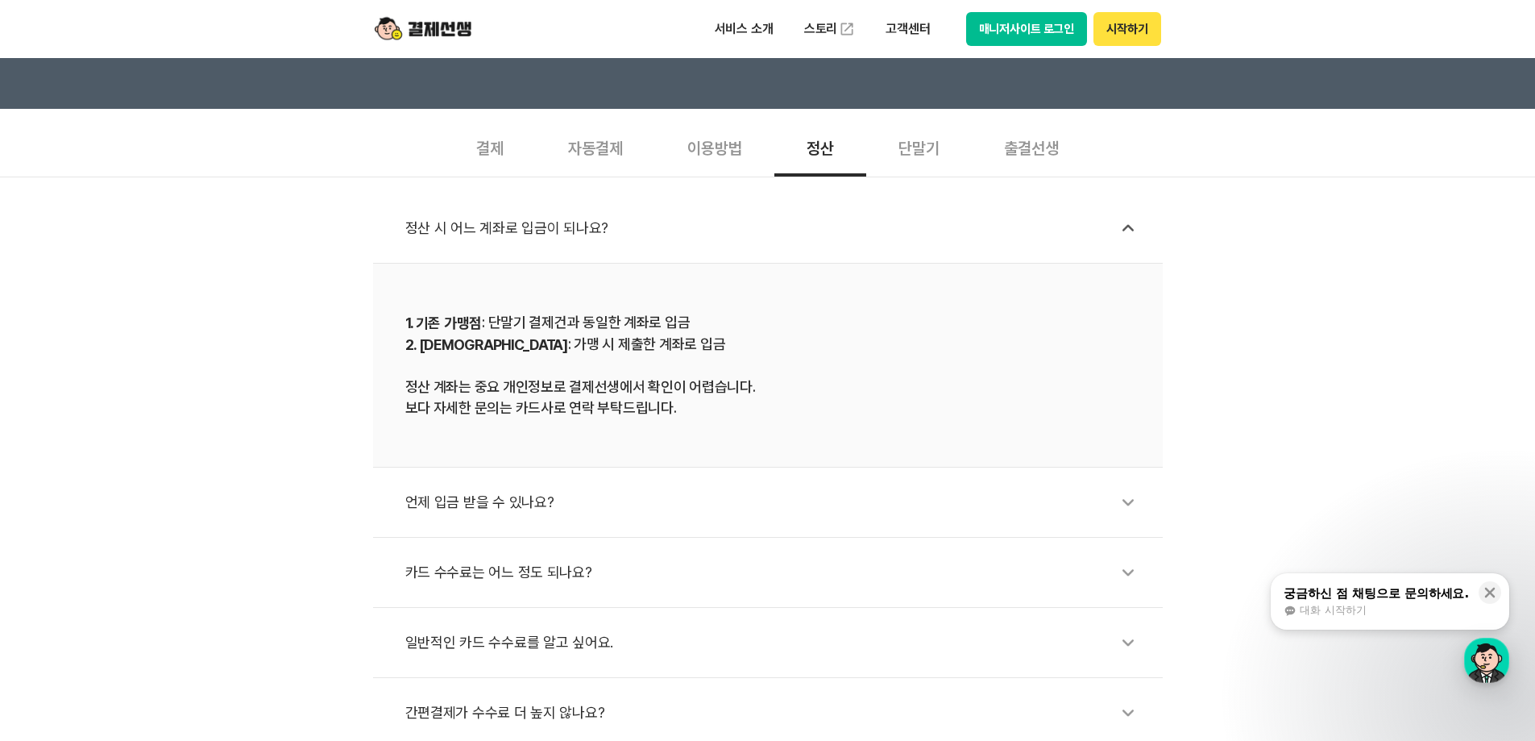
click at [627, 504] on div "언제 입금 받을 수 있나요?" at bounding box center [776, 502] width 742 height 37
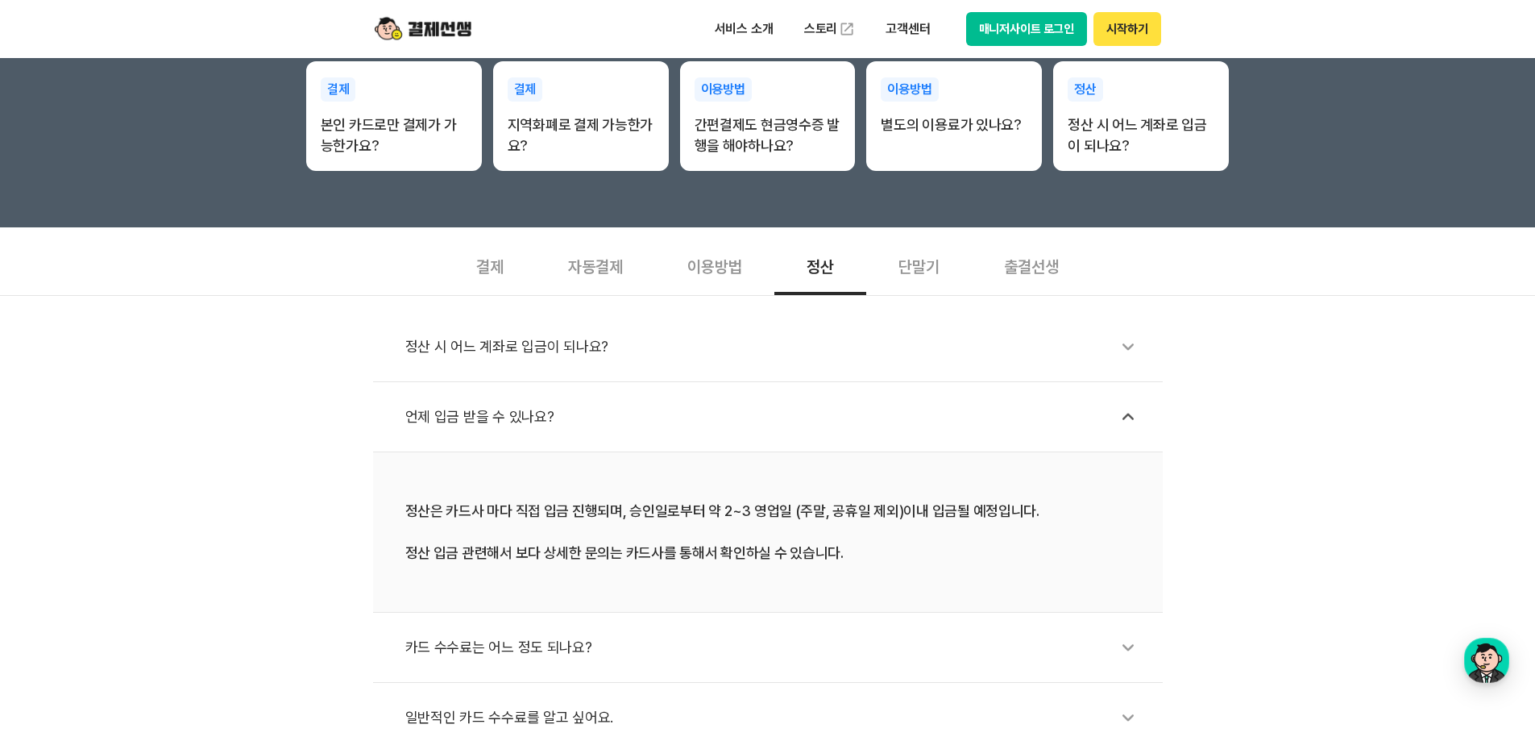
scroll to position [403, 0]
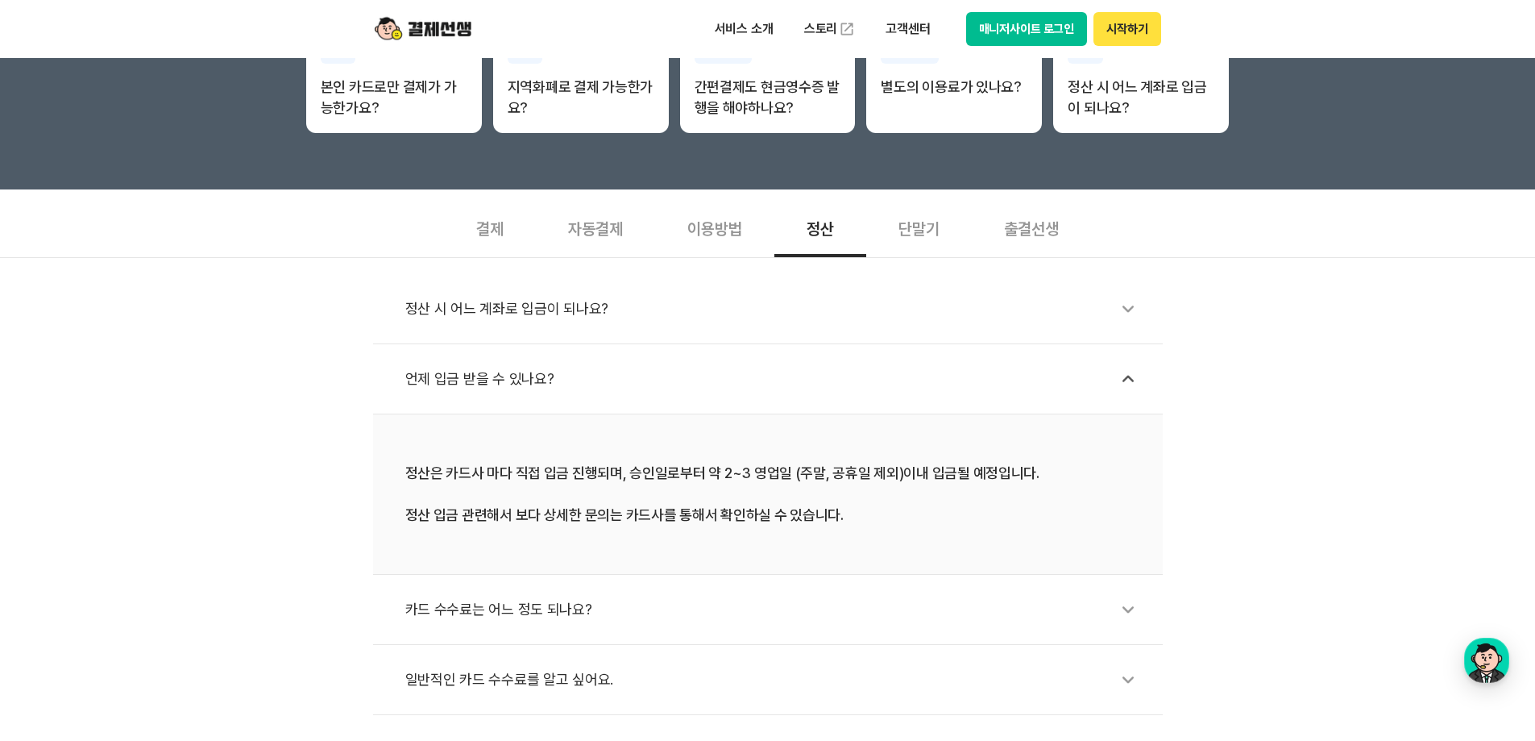
click at [854, 483] on div "정산은 카드사 마다 직접 입금 진행되며, 승인일로부터 약 2~3 영업일 (주말, 공휴일 제외)이내 입금될 예정입니다. 정산 입금 관련해서 보다…" at bounding box center [767, 494] width 725 height 63
click at [1062, 497] on div "정산은 카드사 마다 직접 입금 진행되며, 승인일로부터 약 2~3 영업일 (주말, 공휴일 제외)이내 입금될 예정입니다. 정산 입금 관련해서 보다…" at bounding box center [767, 494] width 725 height 63
click at [1391, 493] on div "정산 시 어느 계좌로 입금이 되나요? 언제 입금 받을 수 있나요? 정산은 카드사 마다 직접 입금 진행되며, 승인일로부터 약 2~3 영업일 (주…" at bounding box center [767, 521] width 1535 height 528
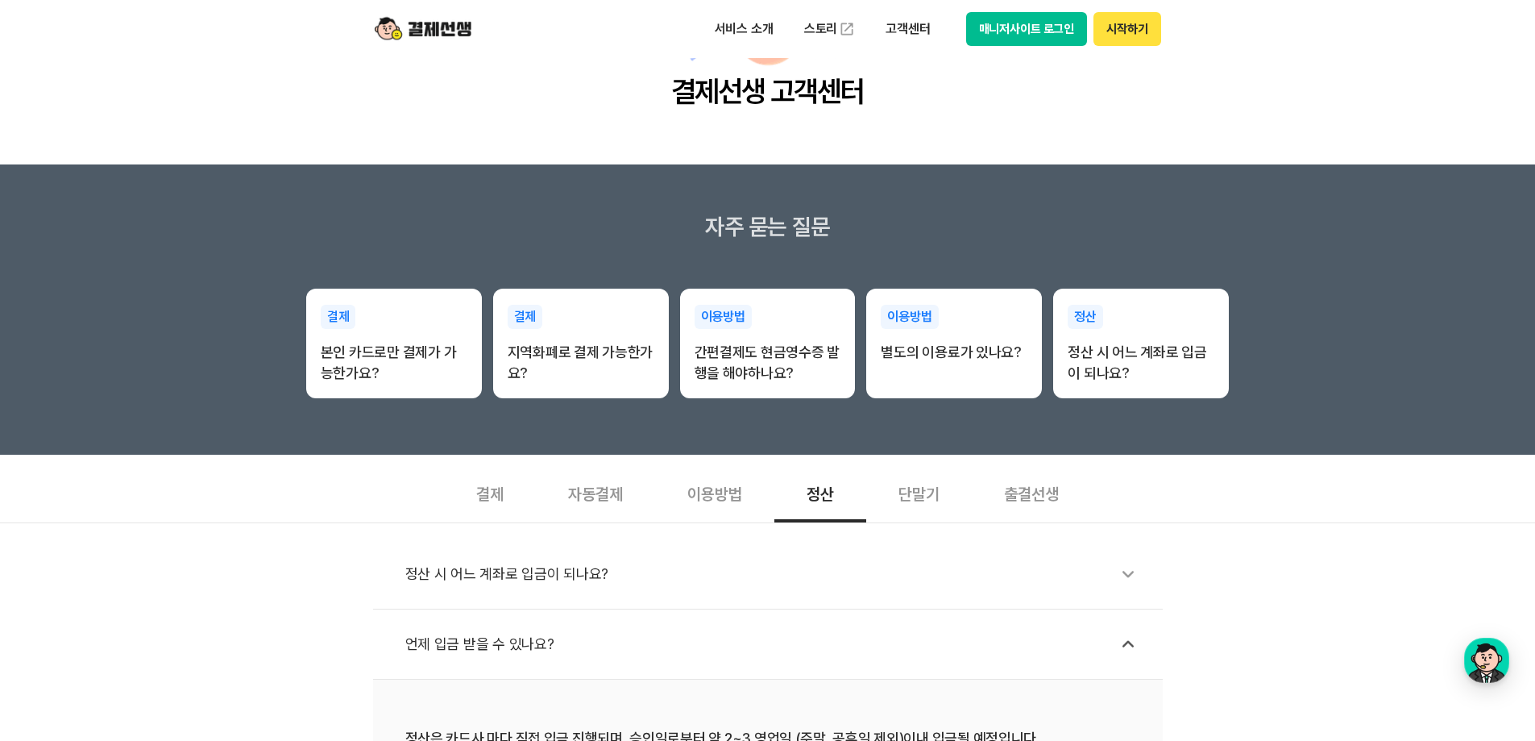
scroll to position [0, 0]
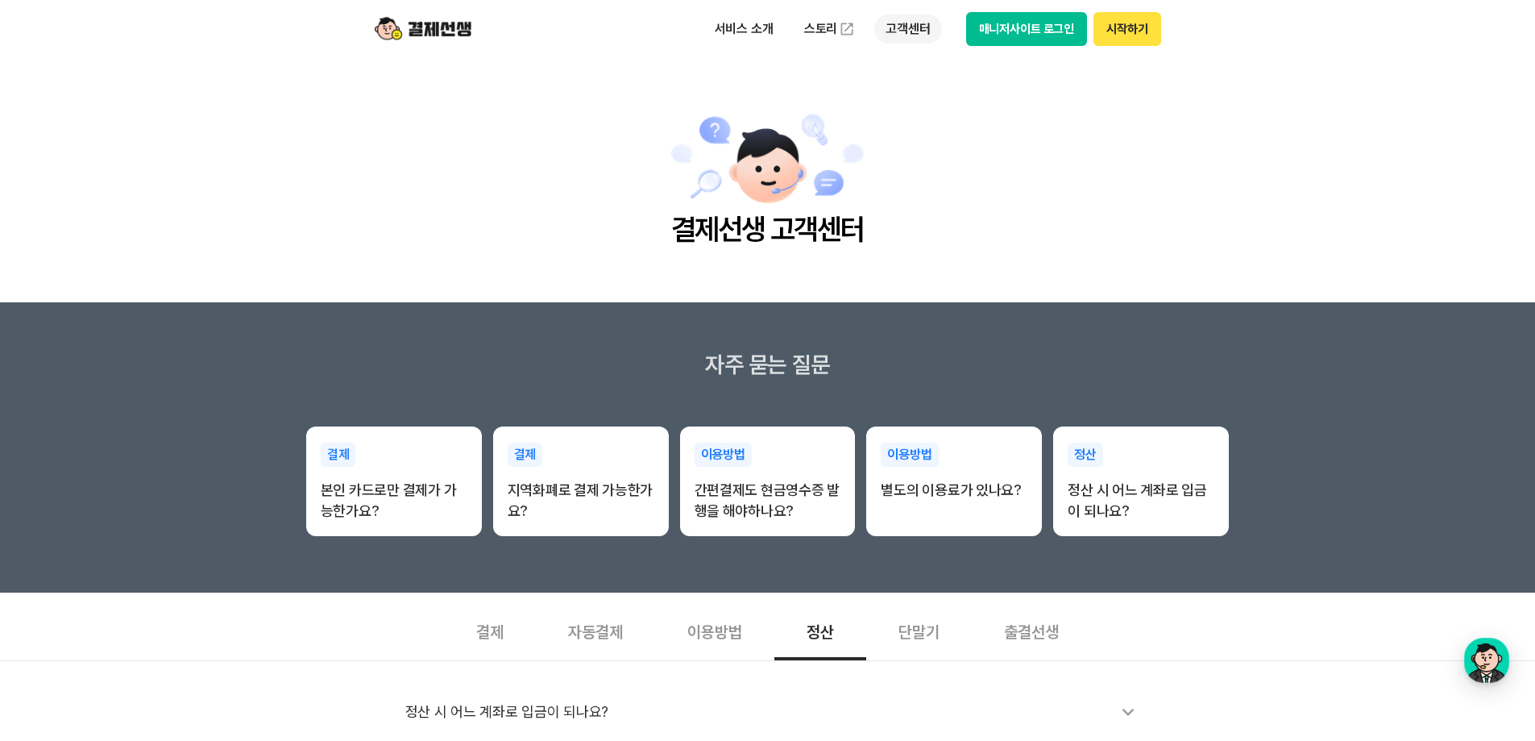
click at [900, 36] on p "고객센터" at bounding box center [908, 29] width 67 height 29
click at [1120, 123] on main "결제선생 고객센터" at bounding box center [767, 180] width 1535 height 244
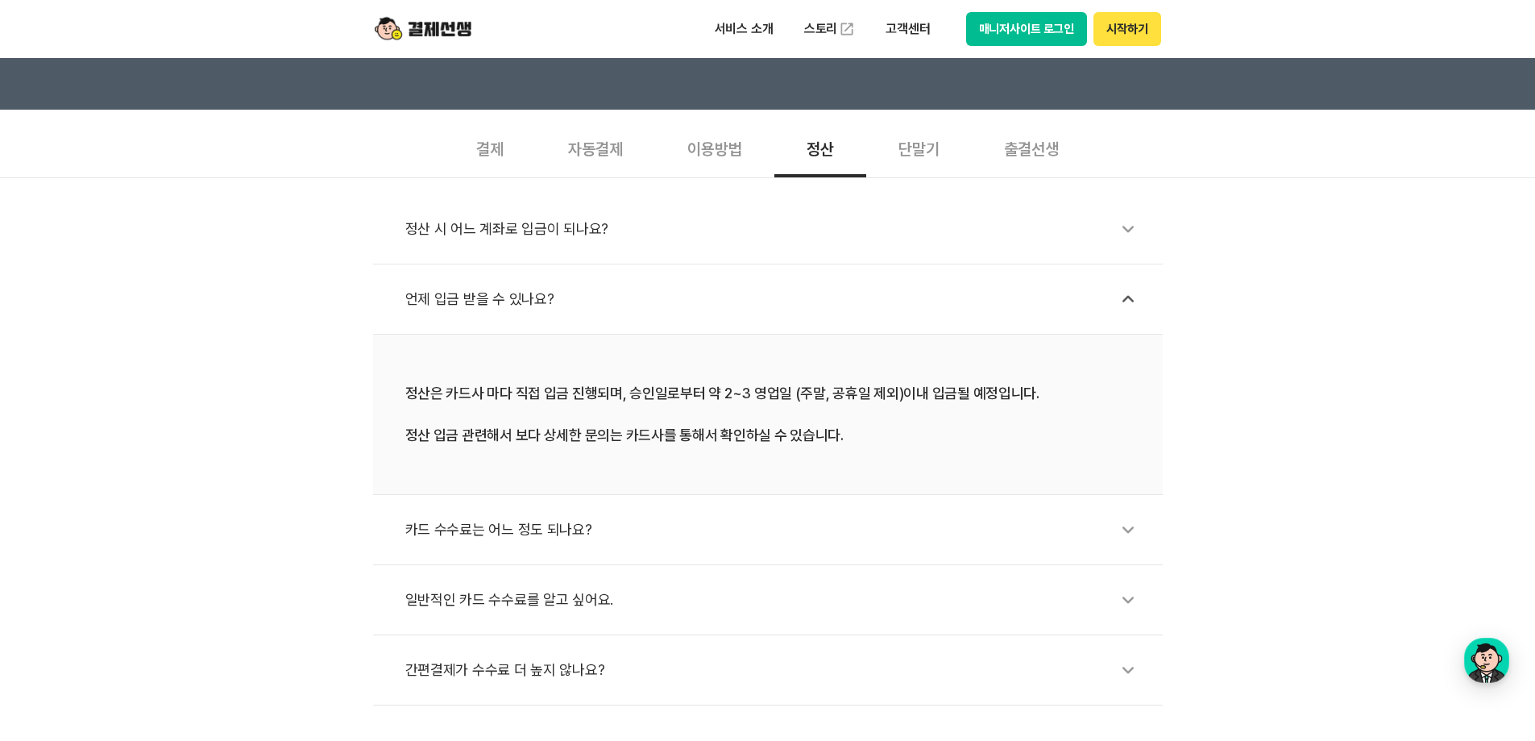
scroll to position [484, 0]
drag, startPoint x: 746, startPoint y: 376, endPoint x: 964, endPoint y: 396, distance: 218.6
click at [964, 396] on li "정산은 카드사 마다 직접 입금 진행되며, 승인일로부터 약 2~3 영업일 (주말, 공휴일 제외)이내 입금될 예정입니다. 정산 입금 관련해서 보다…" at bounding box center [768, 414] width 790 height 160
click at [1074, 384] on div "정산은 카드사 마다 직접 입금 진행되며, 승인일로부터 약 2~3 영업일 (주말, 공휴일 제외)이내 입금될 예정입니다. 정산 입금 관련해서 보다…" at bounding box center [767, 413] width 725 height 63
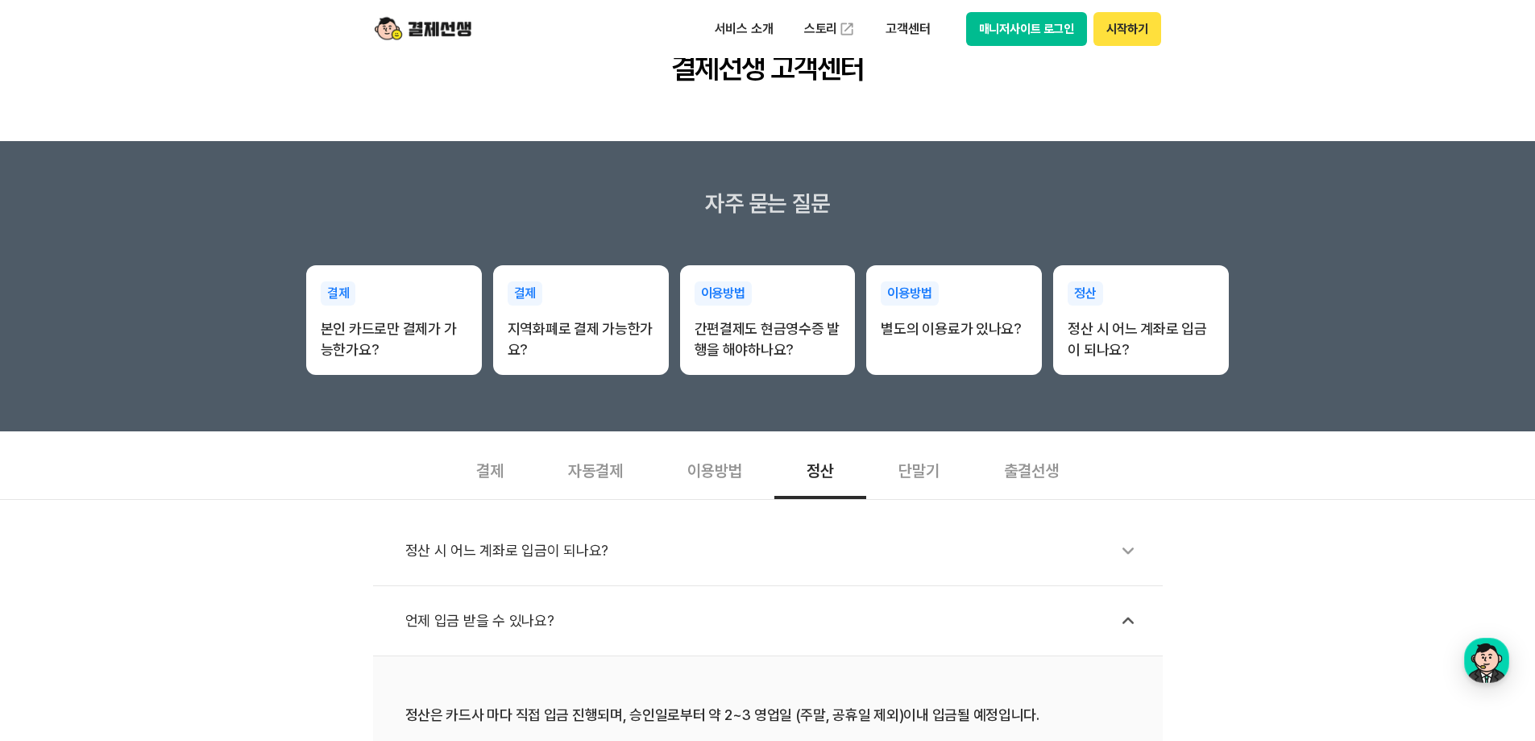
scroll to position [0, 0]
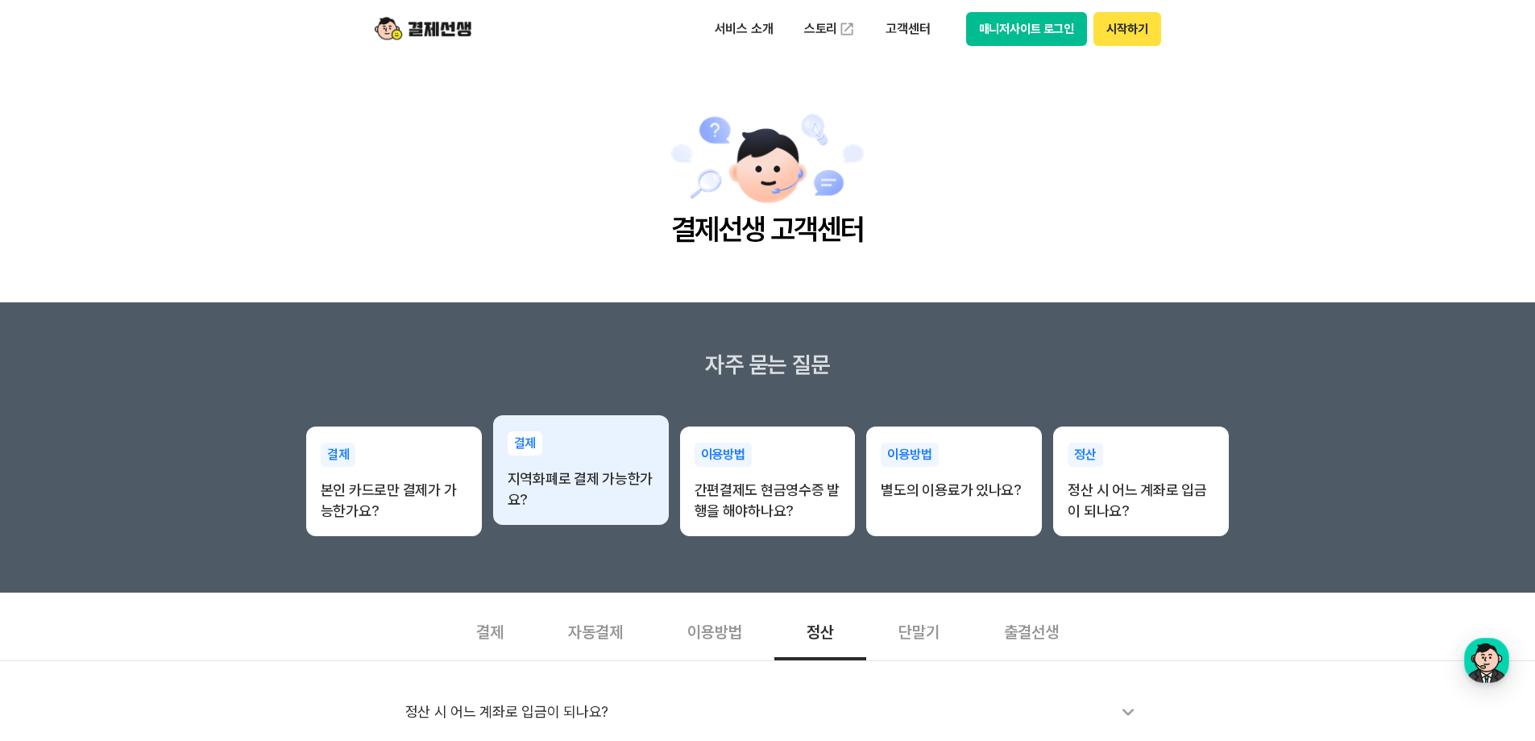
click at [640, 426] on div "결제 지역화폐로 결제 가능한가요?" at bounding box center [581, 470] width 176 height 111
